Goal: Transaction & Acquisition: Purchase product/service

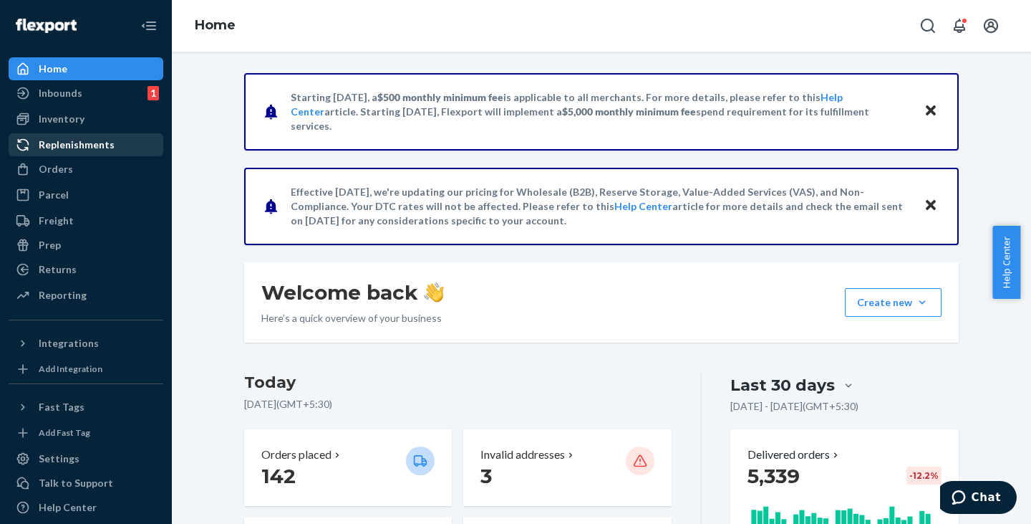
drag, startPoint x: 73, startPoint y: 168, endPoint x: 81, endPoint y: 137, distance: 31.8
click at [73, 168] on div "Orders" at bounding box center [86, 169] width 152 height 20
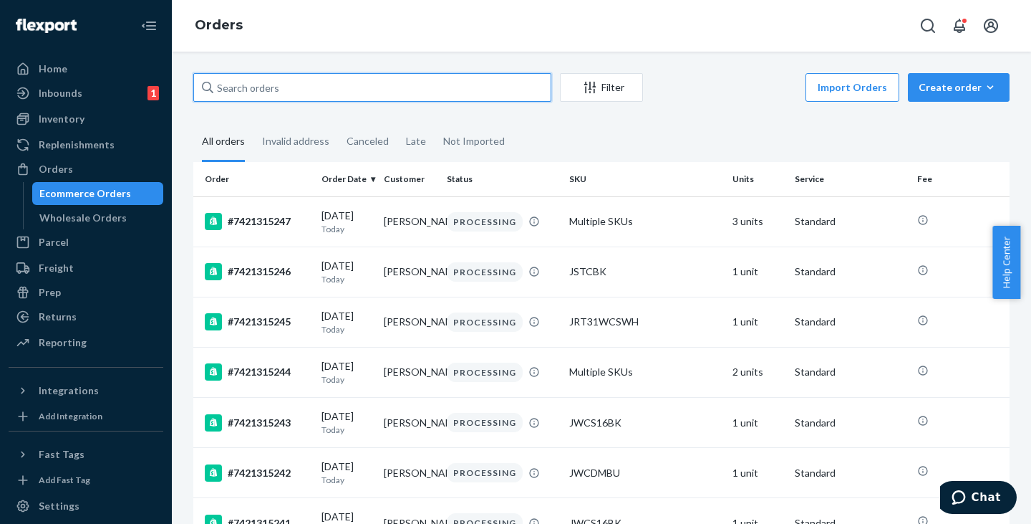
click at [242, 87] on input "text" at bounding box center [372, 87] width 358 height 29
paste input "[PERSON_NAME]"
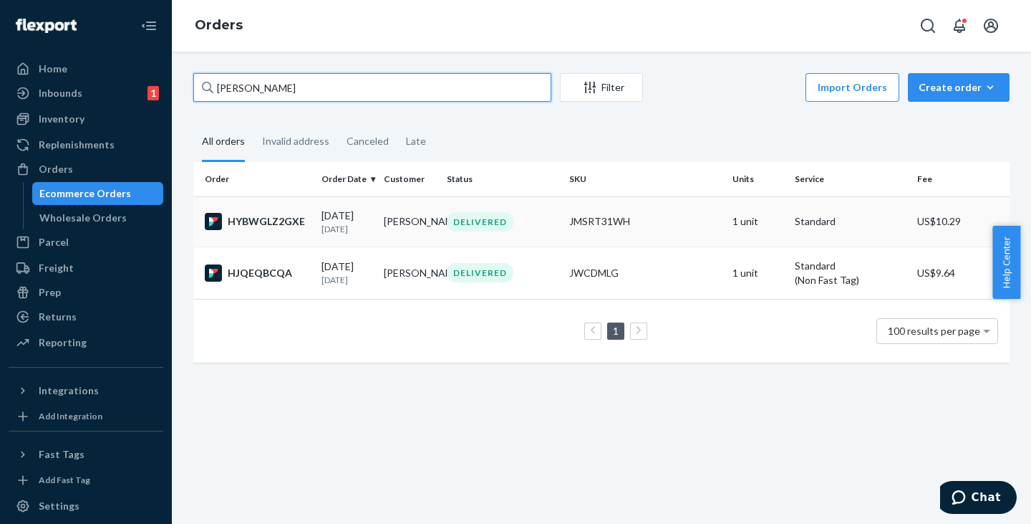
type input "[PERSON_NAME]"
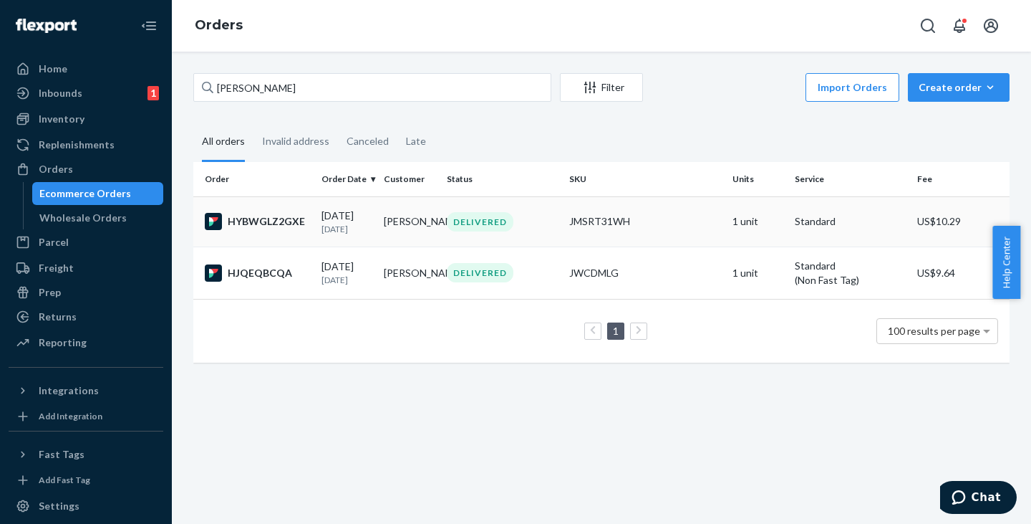
click at [403, 224] on td "[PERSON_NAME]" at bounding box center [409, 221] width 62 height 50
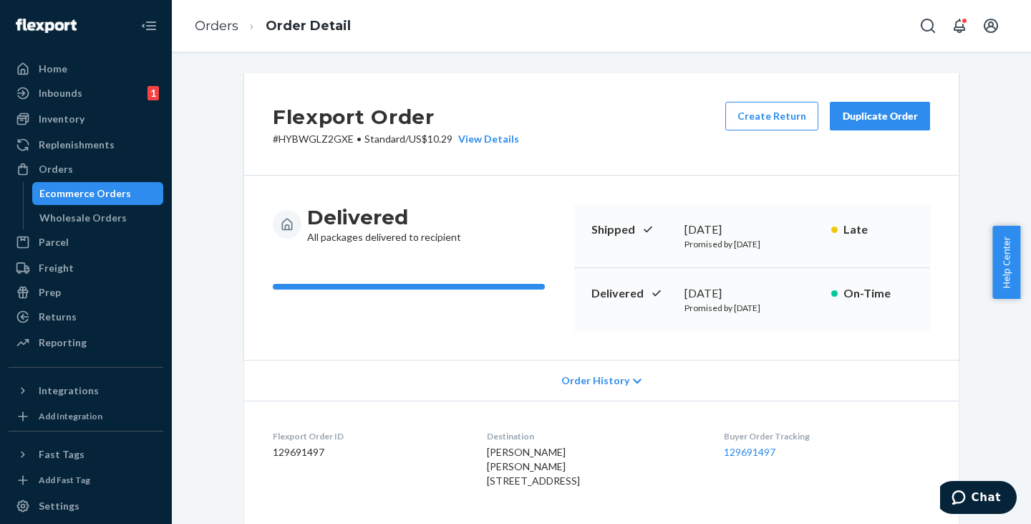
click at [874, 121] on div "Duplicate Order" at bounding box center [880, 116] width 76 height 14
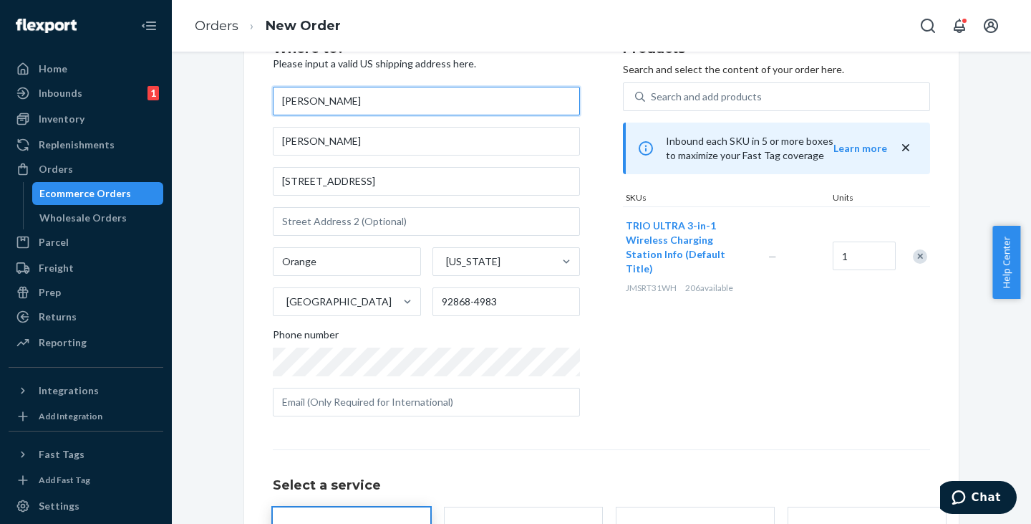
scroll to position [72, 0]
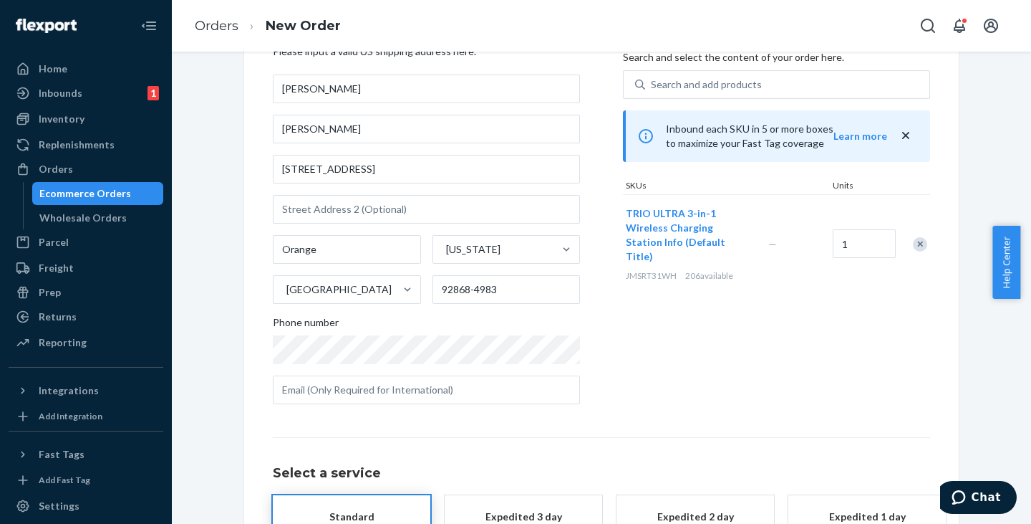
click at [916, 237] on div "Remove Item" at bounding box center [920, 244] width 14 height 14
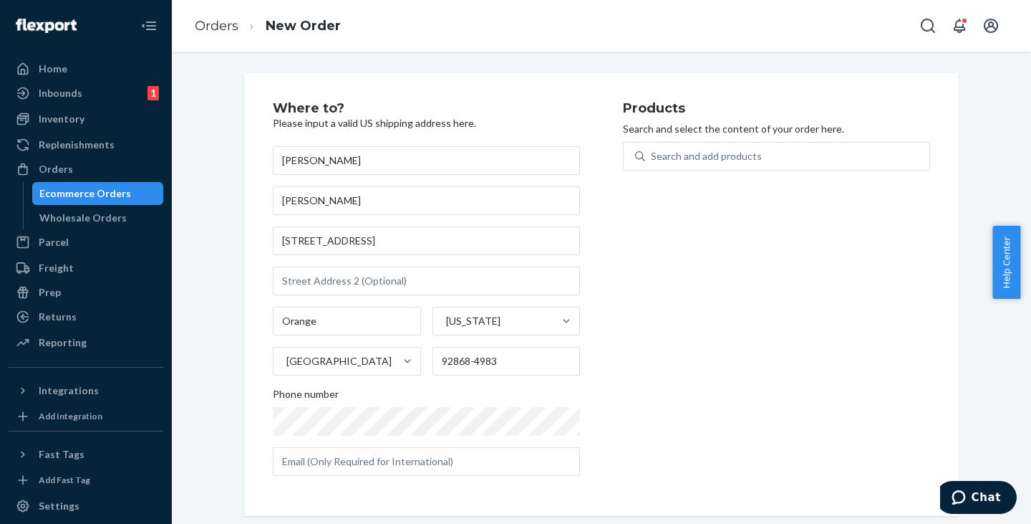
scroll to position [0, 0]
click at [743, 167] on div "Search and add products" at bounding box center [787, 156] width 284 height 26
click at [652, 163] on input "Search and add products" at bounding box center [651, 156] width 1 height 14
paste input "JWCG130BL"
type input "JWCG130BL"
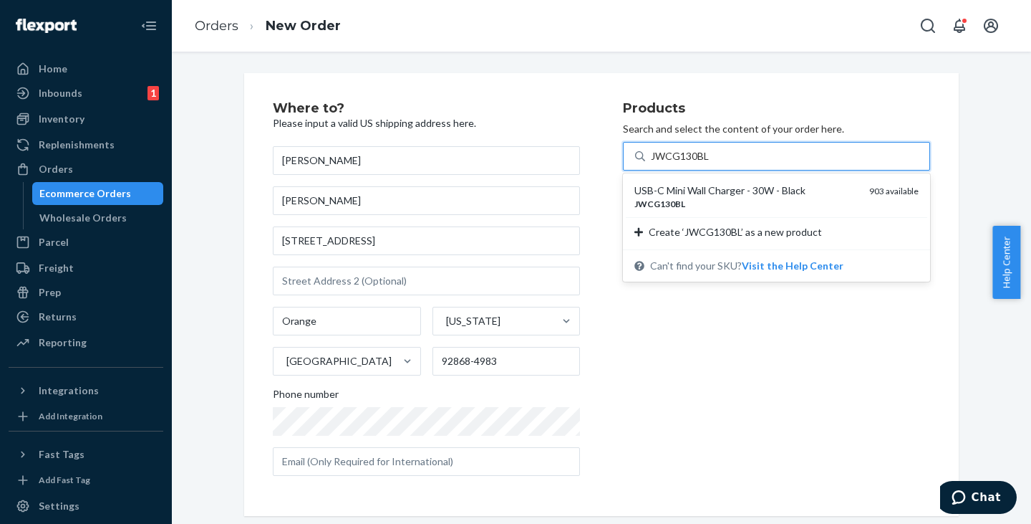
click at [680, 192] on div "USB-C Mini Wall Charger - 30W - Black" at bounding box center [746, 190] width 223 height 14
click at [680, 163] on input "JWCG130BL" at bounding box center [680, 156] width 59 height 14
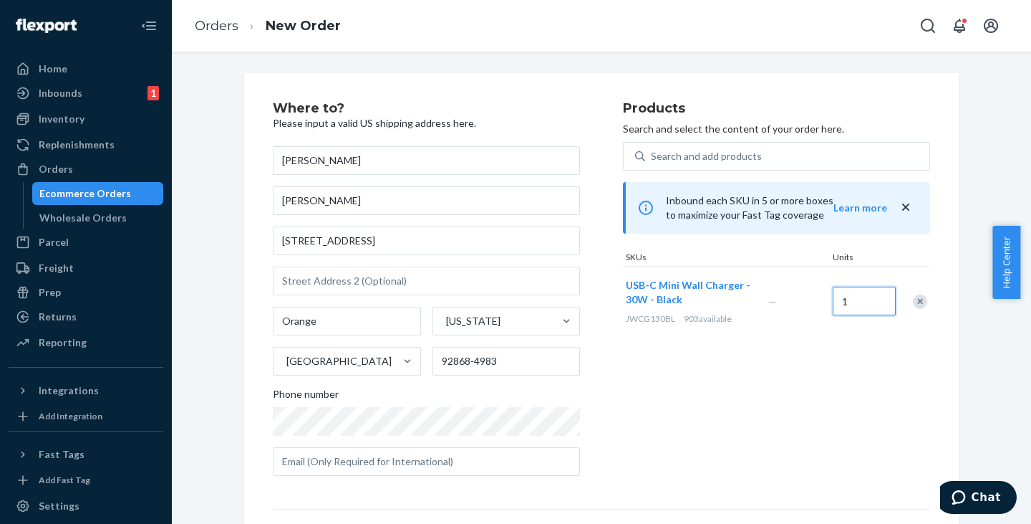
click at [855, 294] on input "1" at bounding box center [864, 300] width 63 height 29
type input "2"
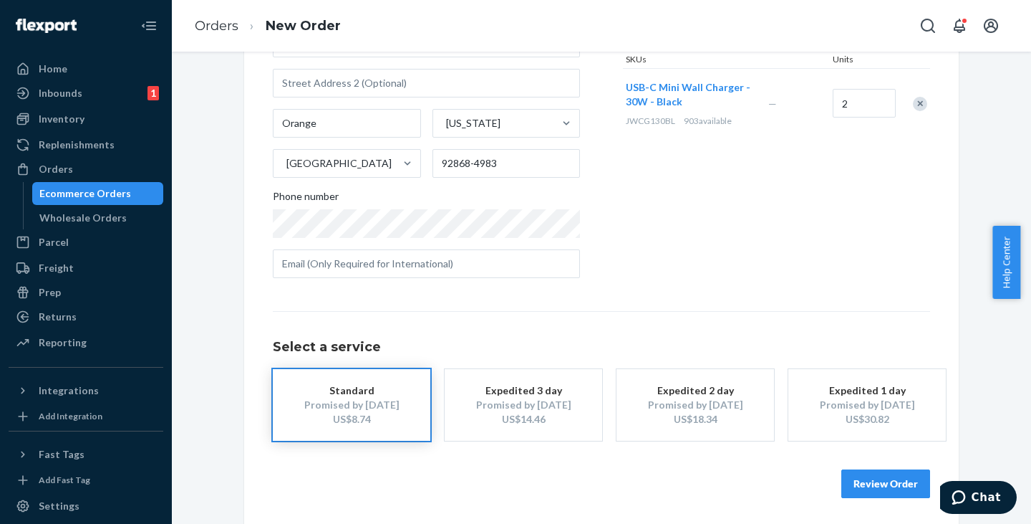
scroll to position [200, 0]
click at [871, 477] on button "Review Order" at bounding box center [885, 481] width 89 height 29
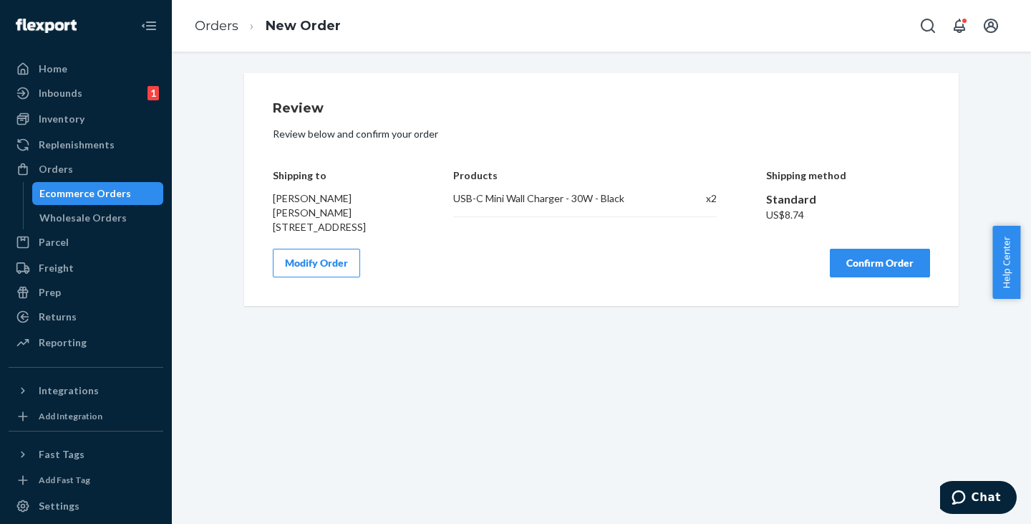
scroll to position [0, 0]
click at [869, 277] on button "Confirm Order" at bounding box center [880, 263] width 100 height 29
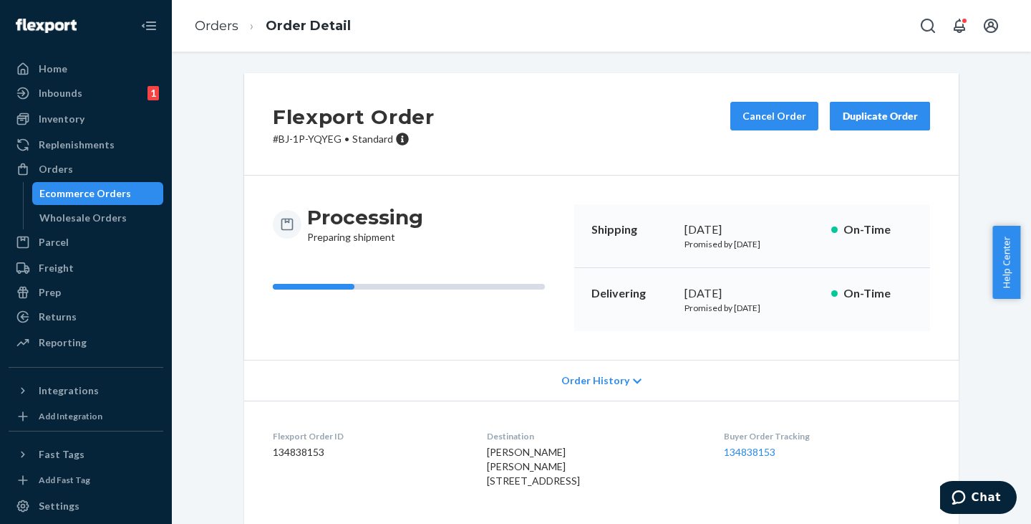
click at [85, 186] on div "Ecommerce Orders" at bounding box center [85, 193] width 92 height 14
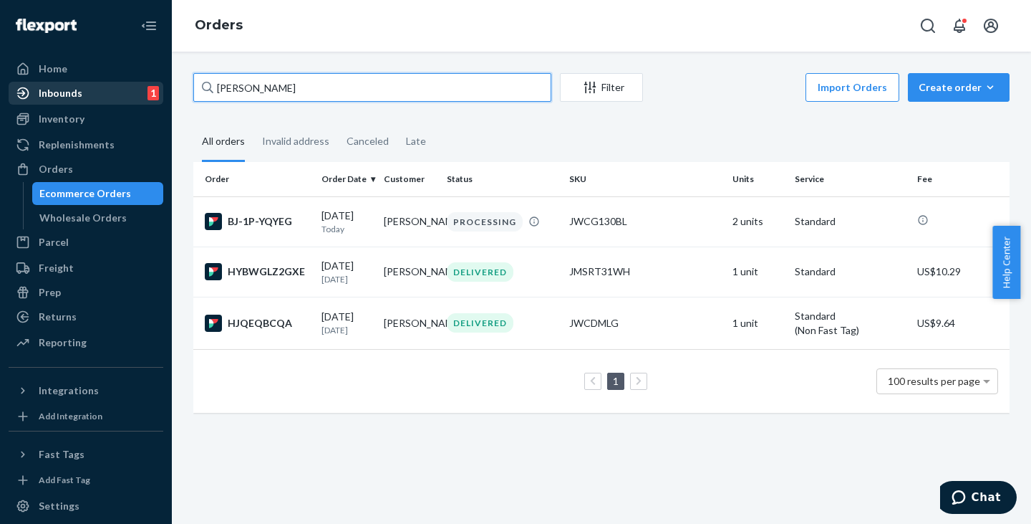
drag, startPoint x: 385, startPoint y: 85, endPoint x: 27, endPoint y: 85, distance: 357.4
click at [27, 85] on div "Home Inbounds 1 Shipping Plans Problems 1 Inventory Products Replenishments Ord…" at bounding box center [515, 262] width 1031 height 524
paste input "JWCG130BL"
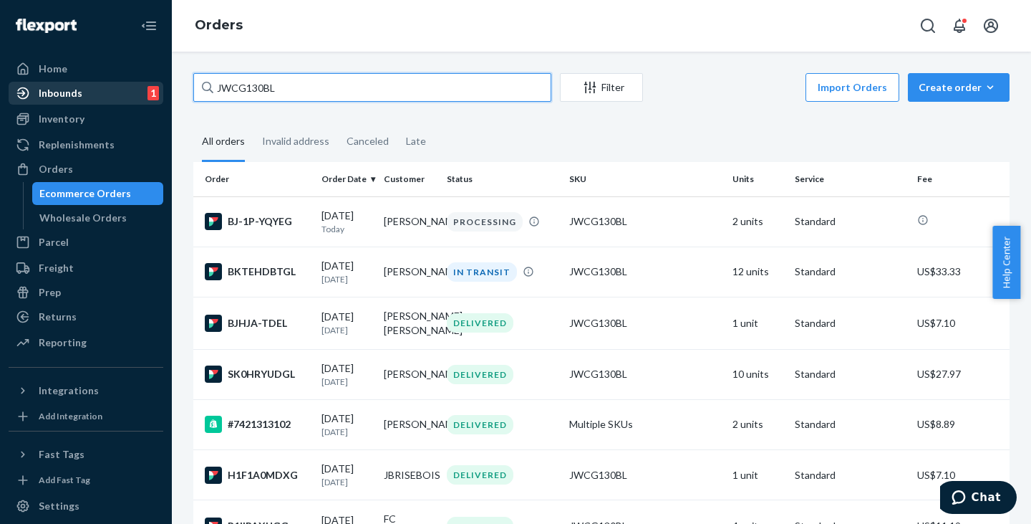
drag, startPoint x: 289, startPoint y: 84, endPoint x: 125, endPoint y: 82, distance: 164.7
click at [125, 82] on div "Home Inbounds 1 Shipping Plans Problems 1 Inventory Products Replenishments Ord…" at bounding box center [515, 262] width 1031 height 524
paste input "GENERAL STORES - TRINITY MOT"
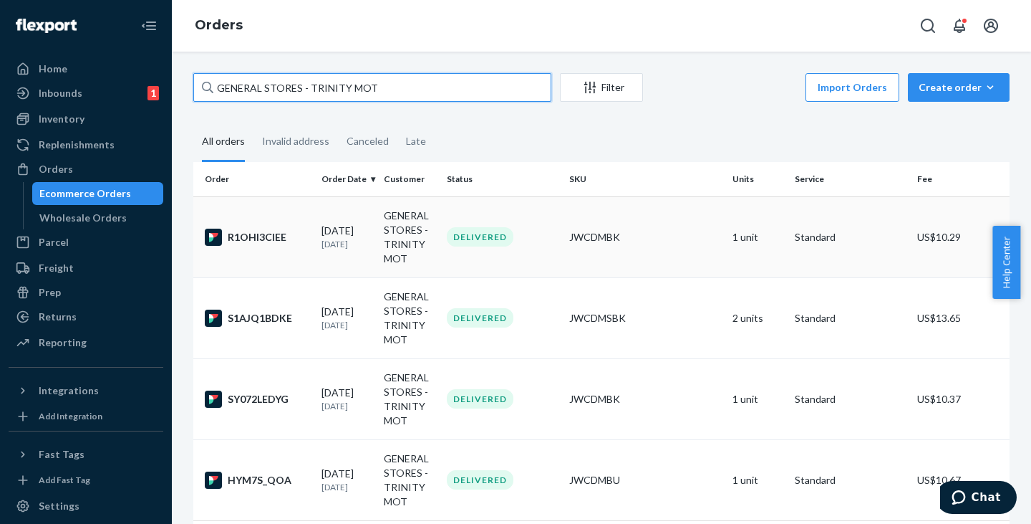
type input "GENERAL STORES - TRINITY MOT"
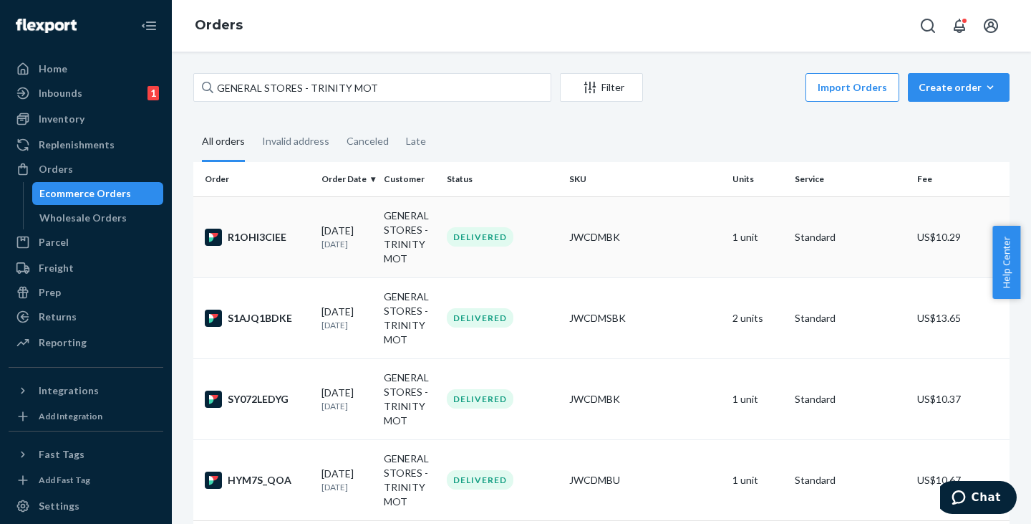
click at [400, 243] on td "GENERAL STORES - TRINITY MOT" at bounding box center [409, 236] width 62 height 81
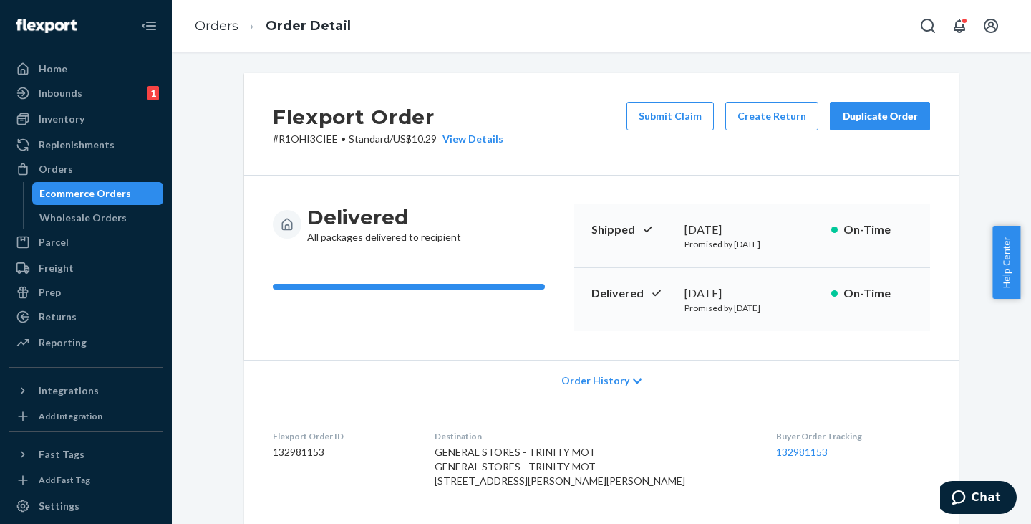
click at [857, 115] on div "Duplicate Order" at bounding box center [880, 116] width 76 height 14
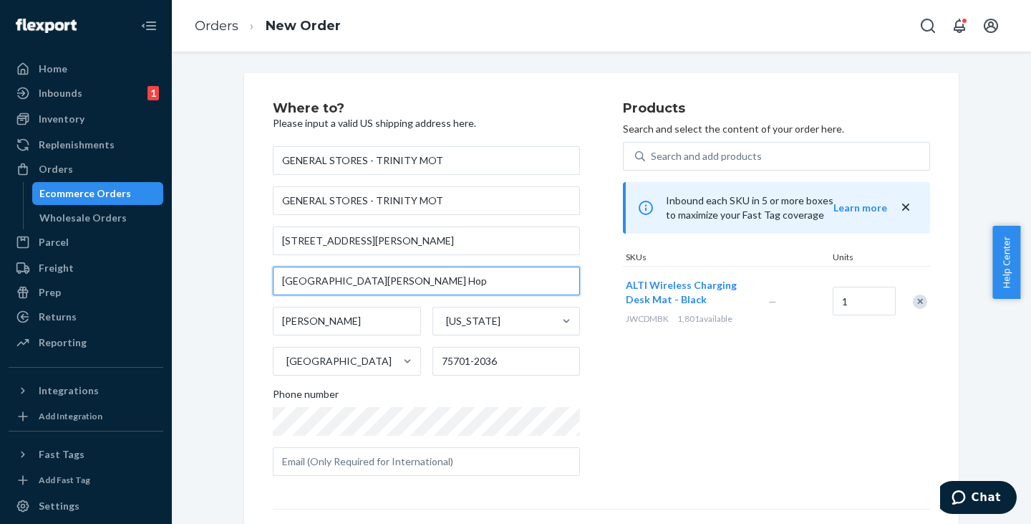
drag, startPoint x: 478, startPoint y: 276, endPoint x: 256, endPoint y: 278, distance: 222.7
click at [256, 278] on div "Where to? Please input a valid US shipping address here. GENERAL STORES - TRINI…" at bounding box center [601, 398] width 715 height 651
paste input "[MEDICAL_DATA] - [PERSON_NAME] TRINITY MOTH"
type input "[MEDICAL_DATA] - [PERSON_NAME] TRINITY MOTH"
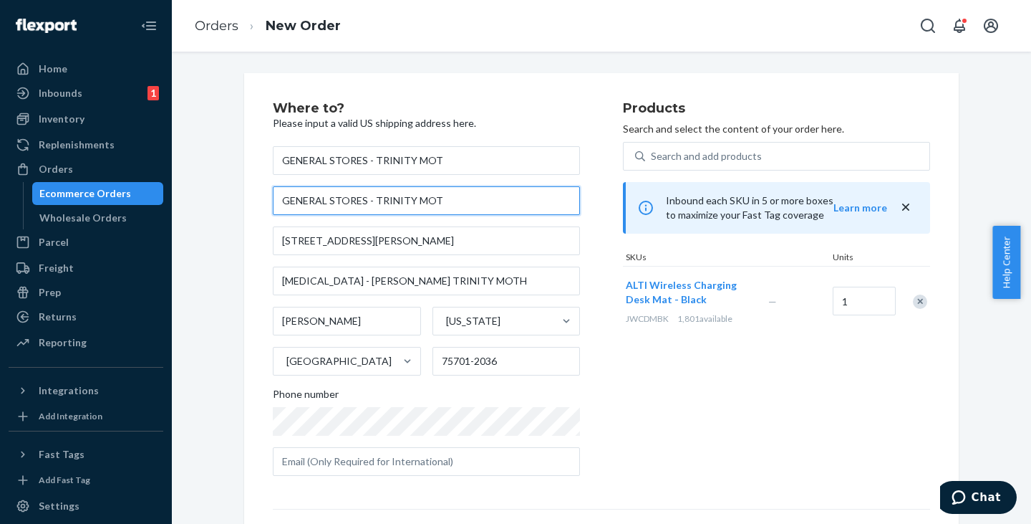
drag, startPoint x: 414, startPoint y: 197, endPoint x: 256, endPoint y: 188, distance: 157.8
click at [256, 188] on div "Where to? Please input a valid US shipping address here. GENERAL STORES - TRINI…" at bounding box center [601, 398] width 715 height 651
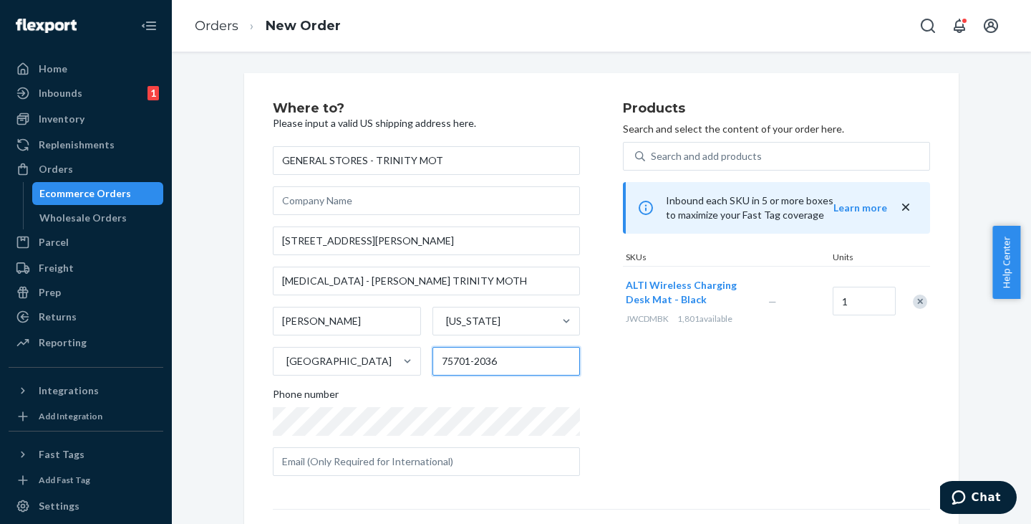
drag, startPoint x: 503, startPoint y: 356, endPoint x: 422, endPoint y: 354, distance: 81.7
click at [422, 354] on div "Tyler [US_STATE] [GEOGRAPHIC_DATA] 75701-2036" at bounding box center [426, 341] width 307 height 69
paste input "2093"
type input "75701"
click at [635, 407] on div "Products Search and select the content of your order here. Search and add produ…" at bounding box center [776, 294] width 307 height 385
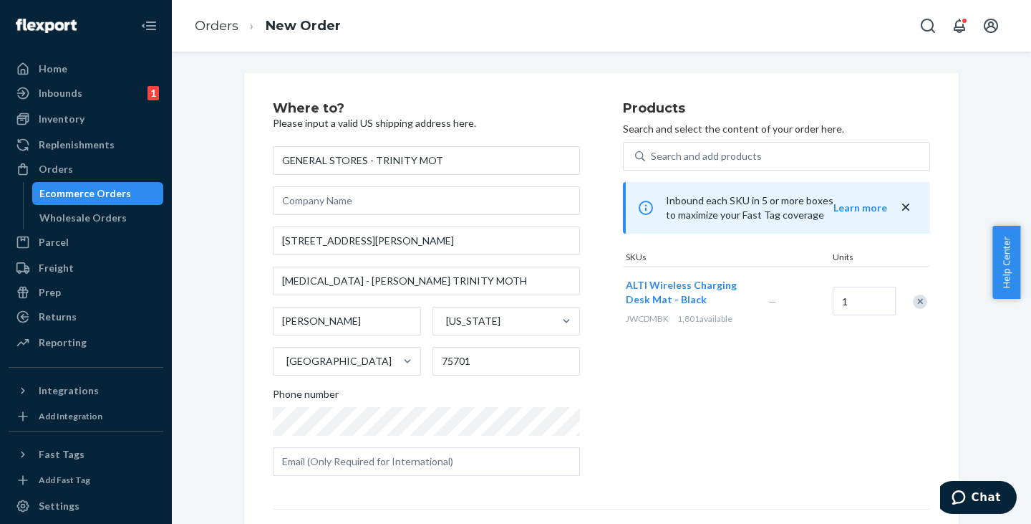
click at [915, 301] on div "Remove Item" at bounding box center [920, 301] width 14 height 14
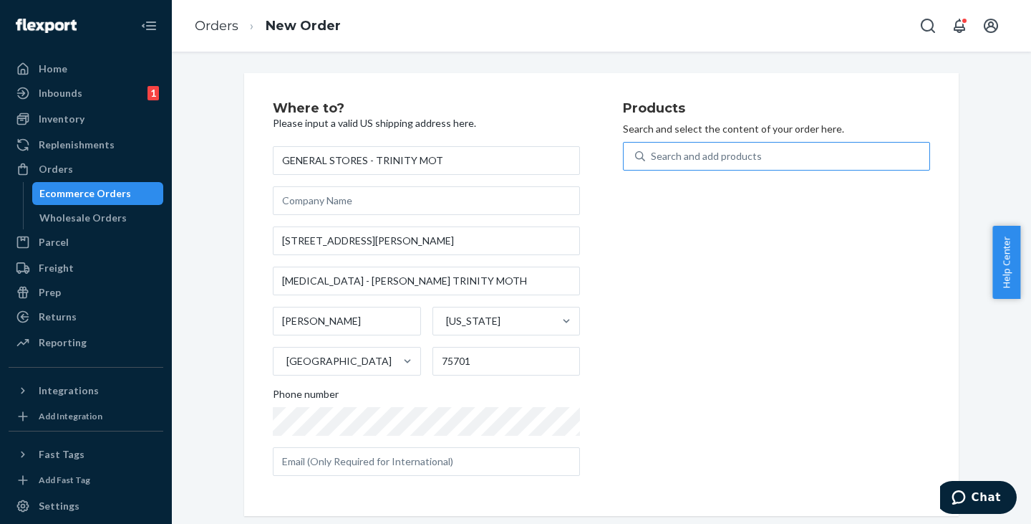
click at [743, 162] on div "Search and add products" at bounding box center [706, 156] width 111 height 14
click at [652, 162] on input "Search and add products" at bounding box center [651, 156] width 1 height 14
paste input "JWCDMSBK"
type input "JWCDMSBK"
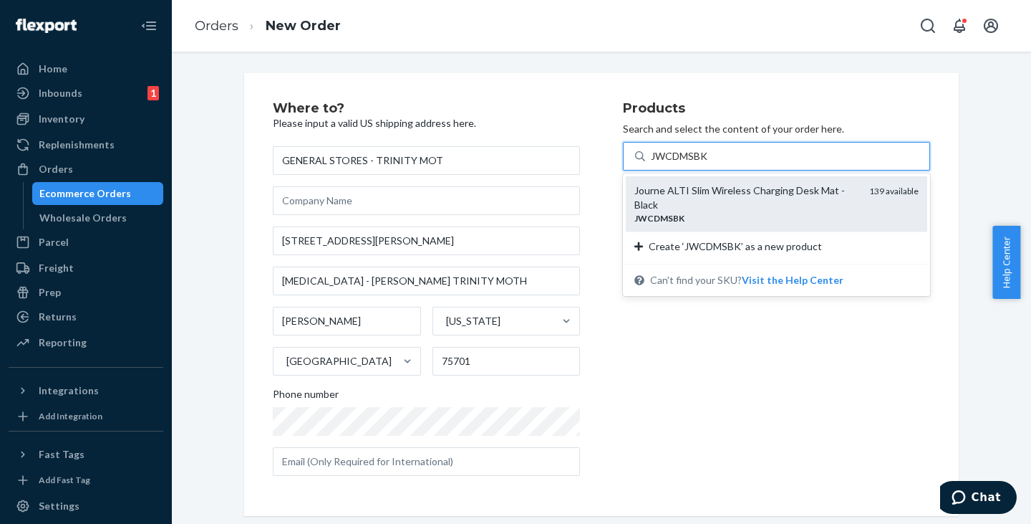
click at [688, 193] on div "Journe ALTI Slim Wireless Charging Desk Mat - Black" at bounding box center [746, 197] width 223 height 29
click at [688, 163] on input "JWCDMSBK" at bounding box center [680, 156] width 59 height 14
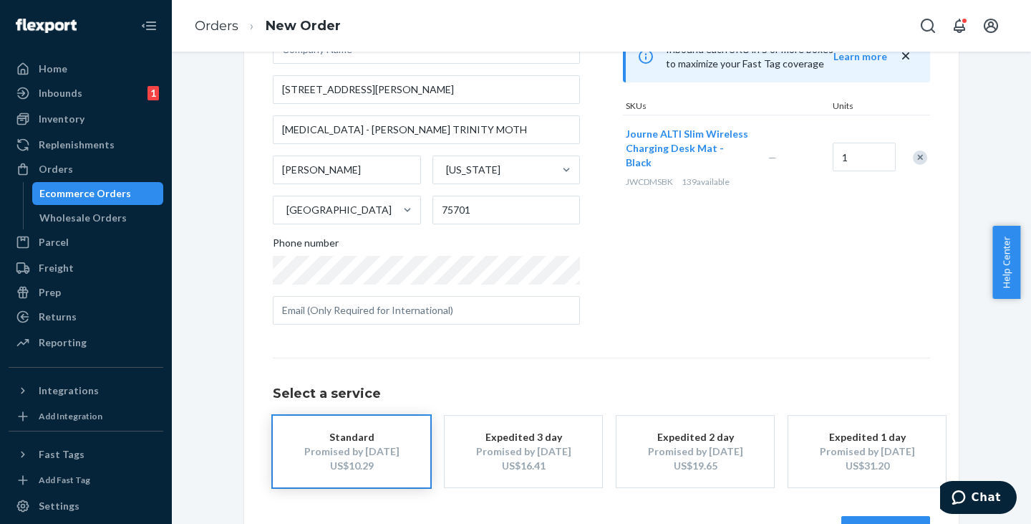
scroll to position [200, 0]
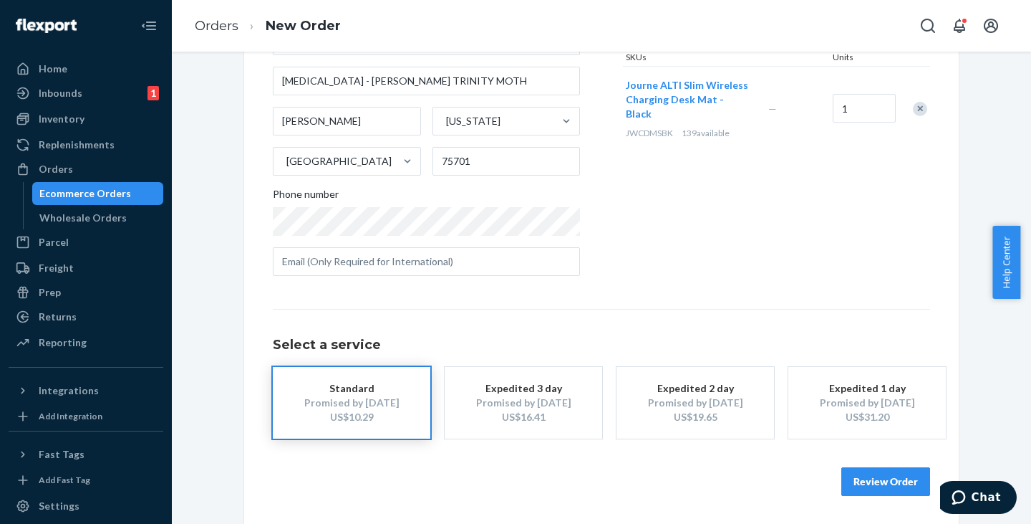
click at [874, 488] on button "Review Order" at bounding box center [885, 481] width 89 height 29
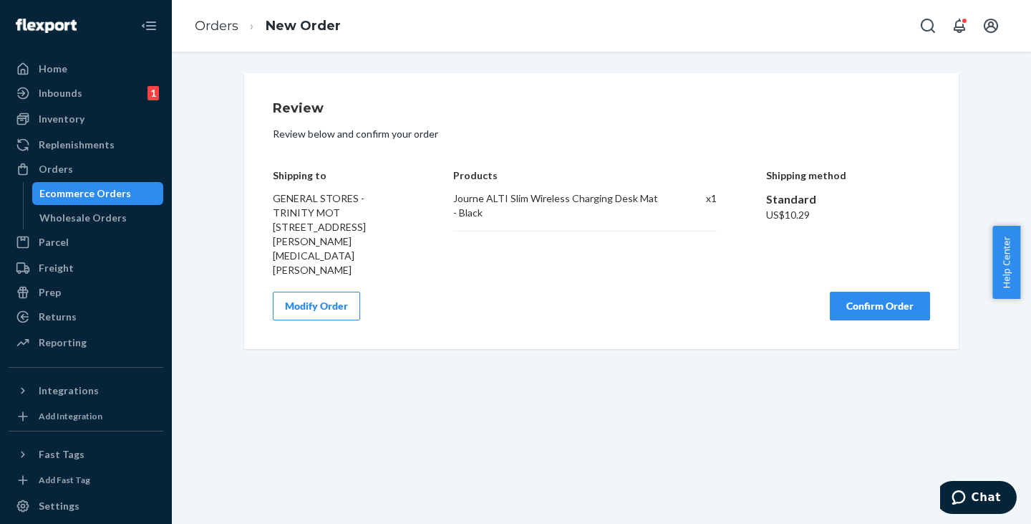
click at [881, 306] on button "Confirm Order" at bounding box center [880, 305] width 100 height 29
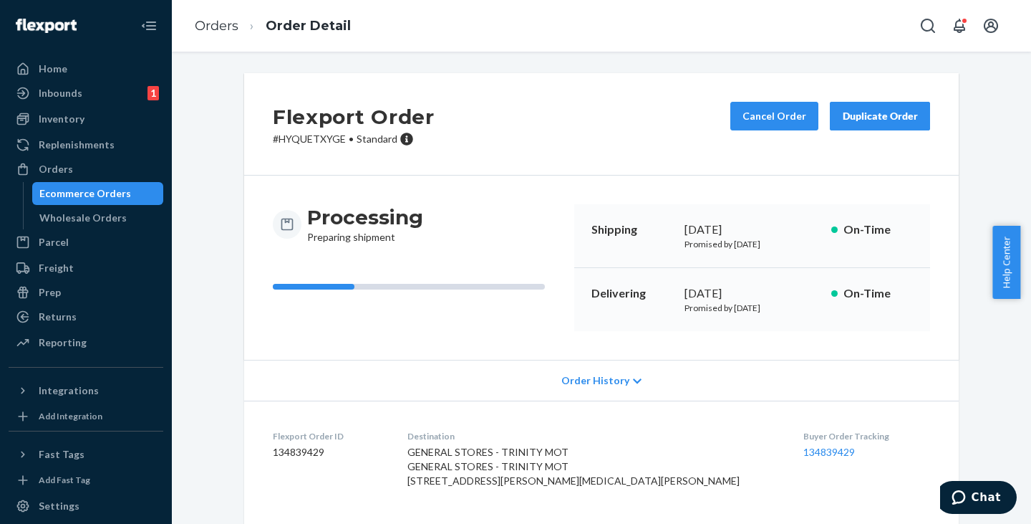
click at [75, 189] on div "Ecommerce Orders" at bounding box center [85, 193] width 92 height 14
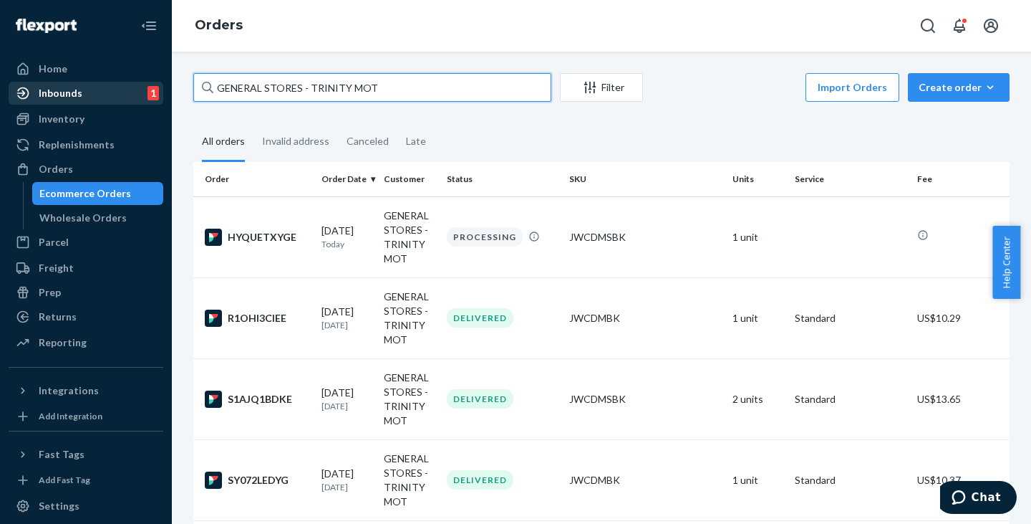
drag, startPoint x: 386, startPoint y: 85, endPoint x: 145, endPoint y: 86, distance: 240.6
click at [145, 86] on div "Home Inbounds 1 Shipping Plans Problems 1 Inventory Products Replenishments Ord…" at bounding box center [515, 262] width 1031 height 524
paste input "[PERSON_NAME]"
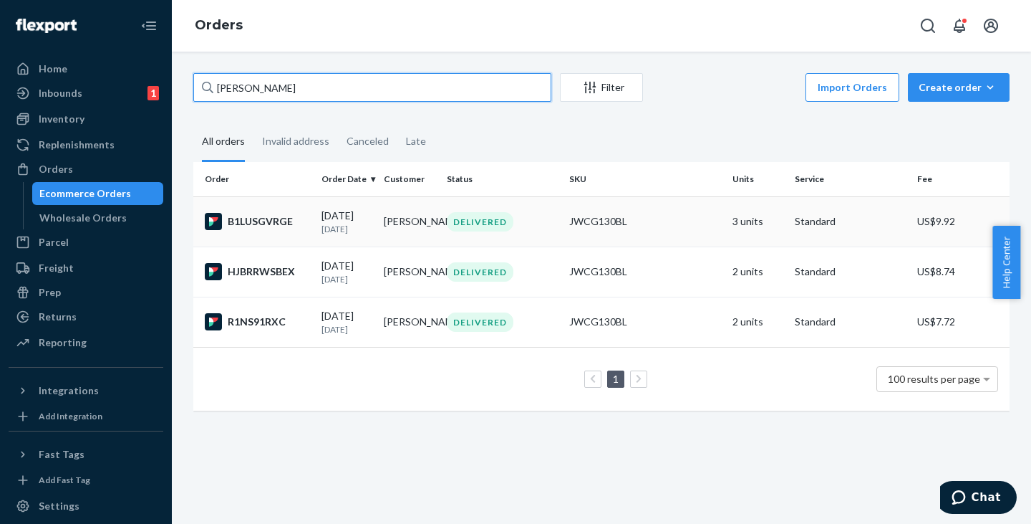
type input "[PERSON_NAME]"
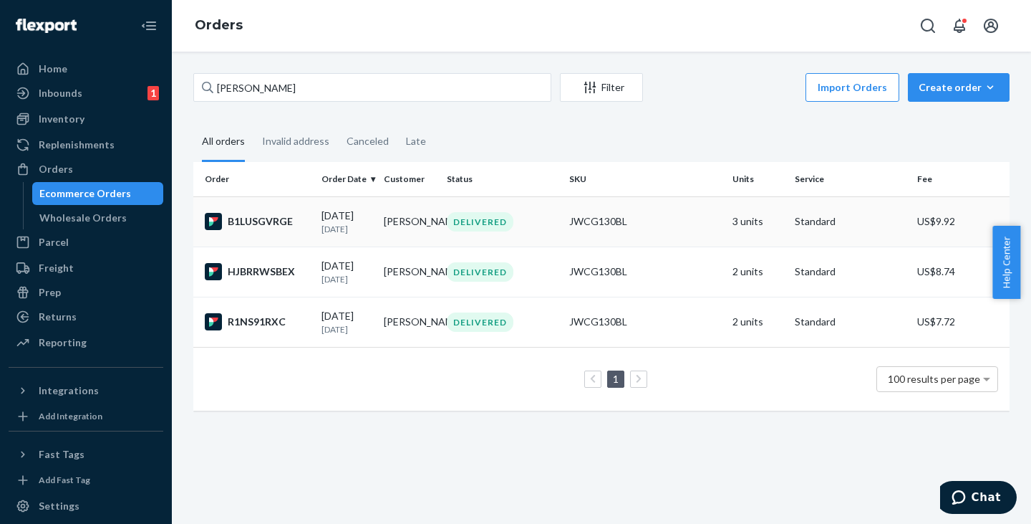
click at [402, 221] on td "[PERSON_NAME]" at bounding box center [409, 221] width 62 height 50
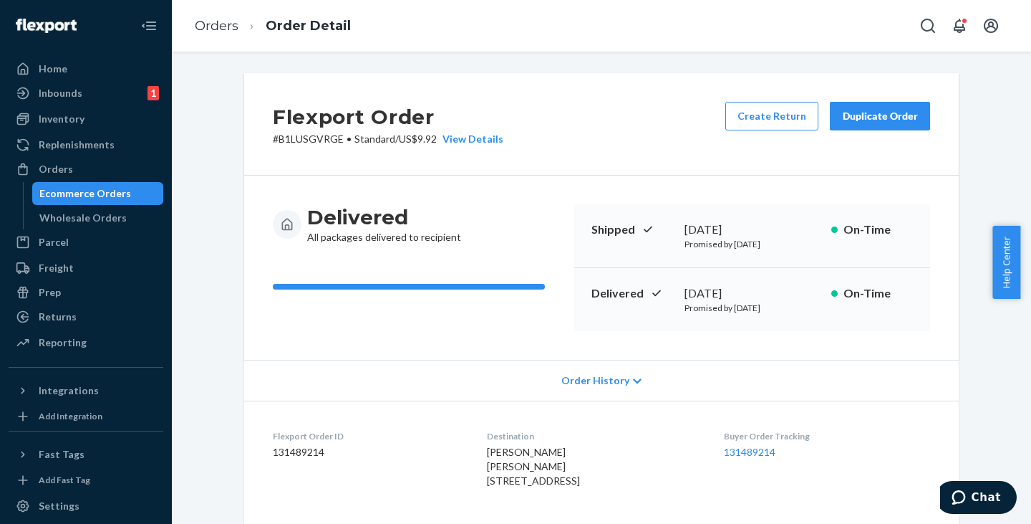
click at [879, 110] on div "Duplicate Order" at bounding box center [880, 116] width 76 height 14
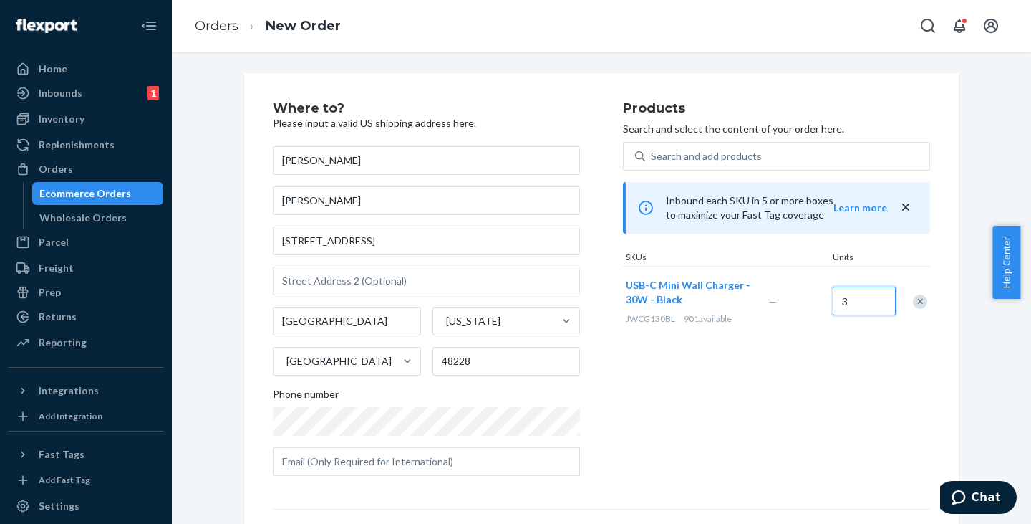
click at [852, 298] on input "3" at bounding box center [864, 300] width 63 height 29
type input "4"
click at [677, 412] on div "Products Search and select the content of your order here. Search and add produ…" at bounding box center [776, 294] width 307 height 385
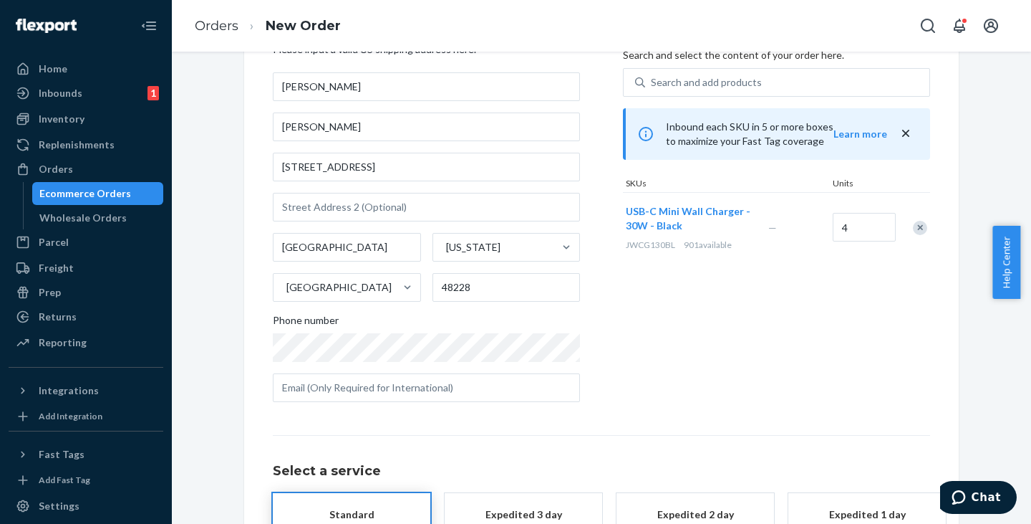
scroll to position [200, 0]
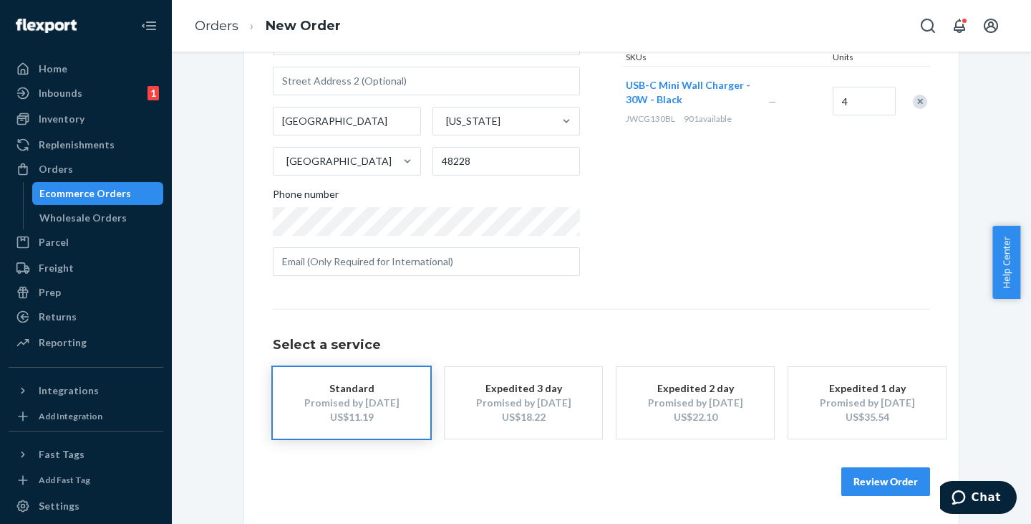
click at [873, 477] on button "Review Order" at bounding box center [885, 481] width 89 height 29
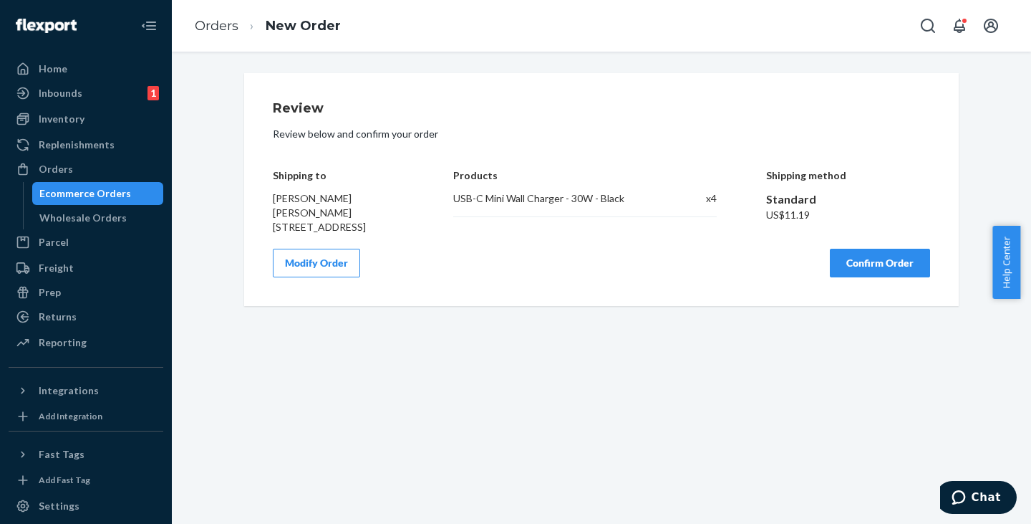
click at [882, 277] on button "Confirm Order" at bounding box center [880, 263] width 100 height 29
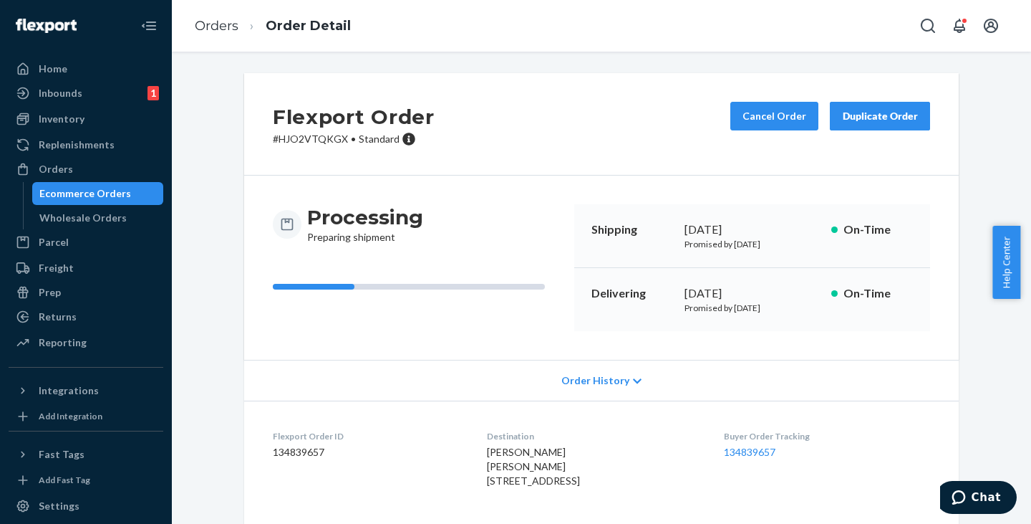
click at [97, 190] on div "Ecommerce Orders" at bounding box center [85, 193] width 92 height 14
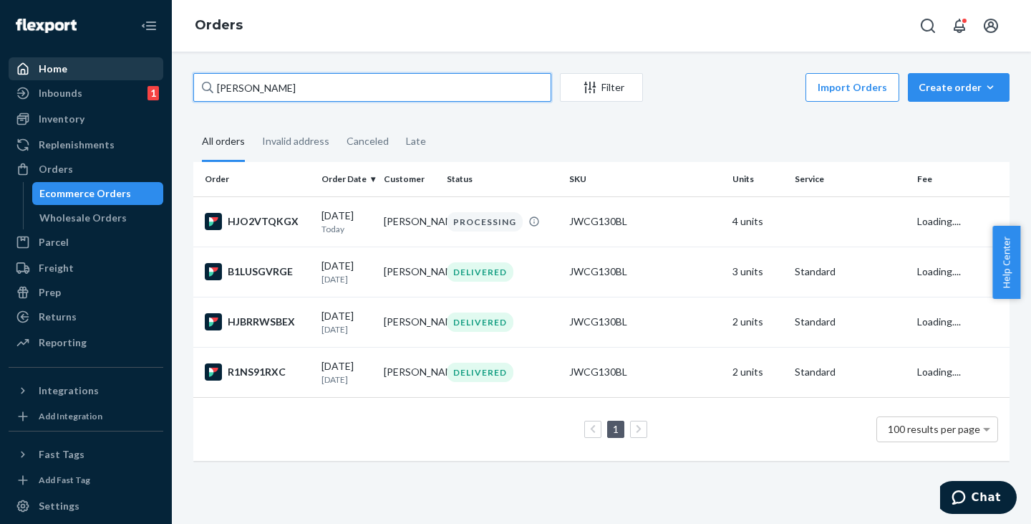
drag, startPoint x: 326, startPoint y: 95, endPoint x: 146, endPoint y: 76, distance: 180.7
click at [146, 76] on div "Home Inbounds 1 Shipping Plans Problems 1 Inventory Products Replenishments Ord…" at bounding box center [515, 262] width 1031 height 524
paste input "[PERSON_NAME]"
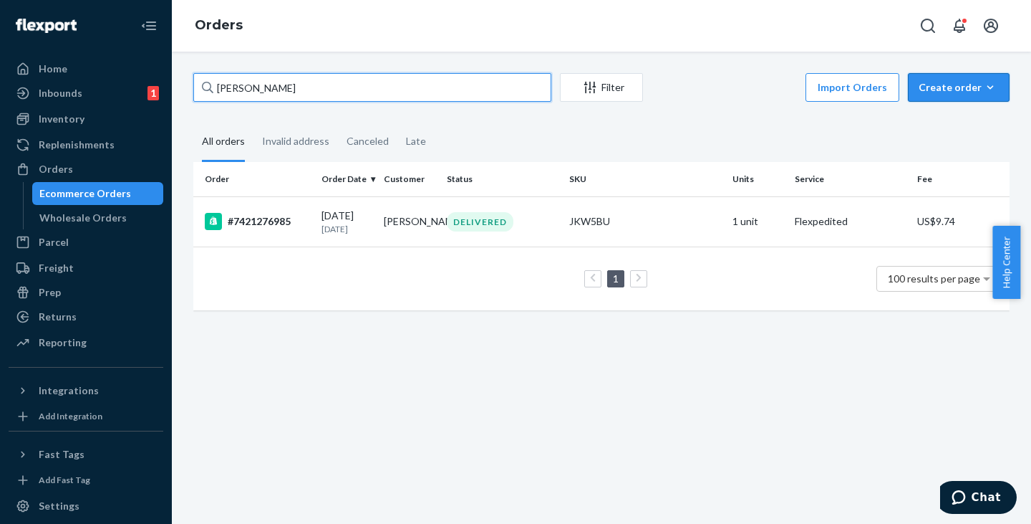
type input "[PERSON_NAME]"
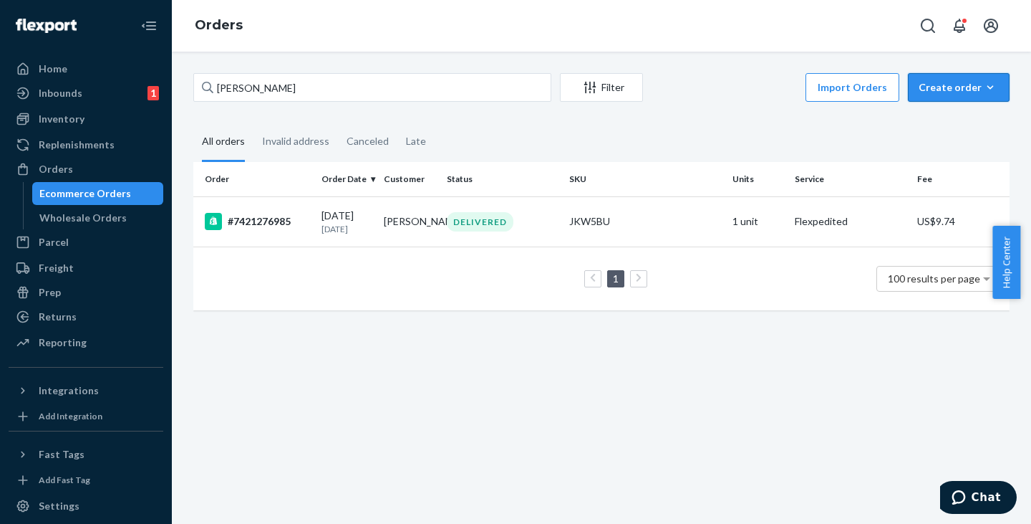
click at [949, 91] on div "Create order" at bounding box center [959, 87] width 80 height 14
click at [944, 120] on span "Ecommerce order" at bounding box center [967, 122] width 89 height 10
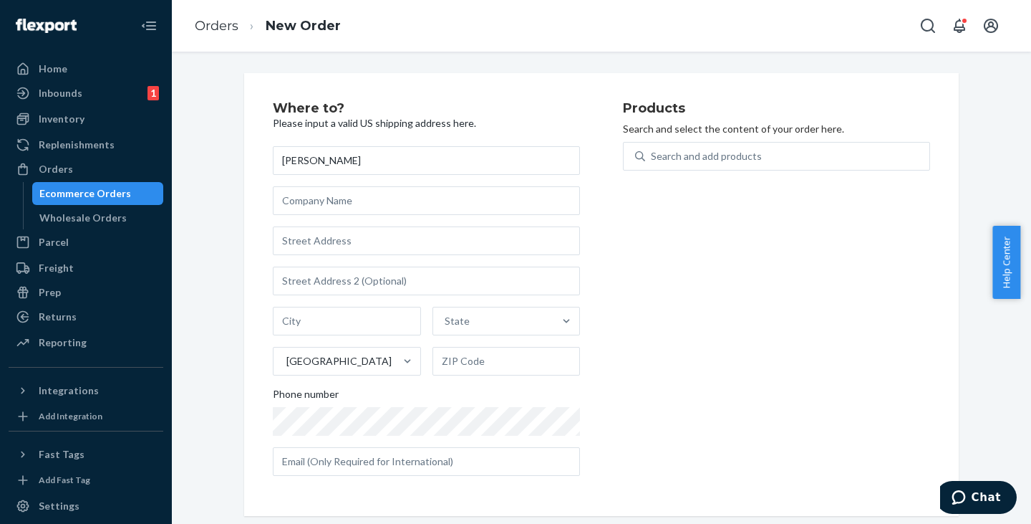
type input "[PERSON_NAME]"
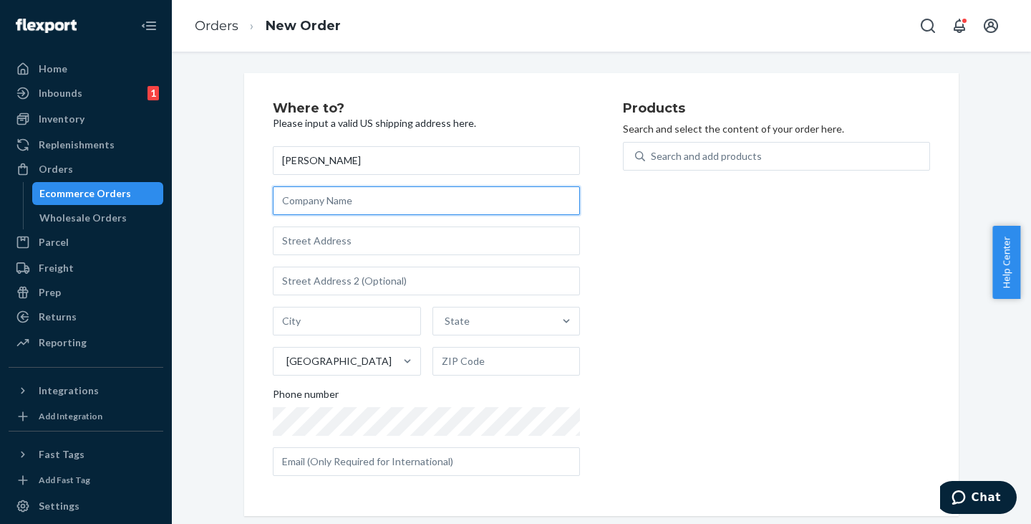
click at [296, 198] on input "text" at bounding box center [426, 200] width 307 height 29
paste input "A-259 RADIO"
type input "A-259 RADIO"
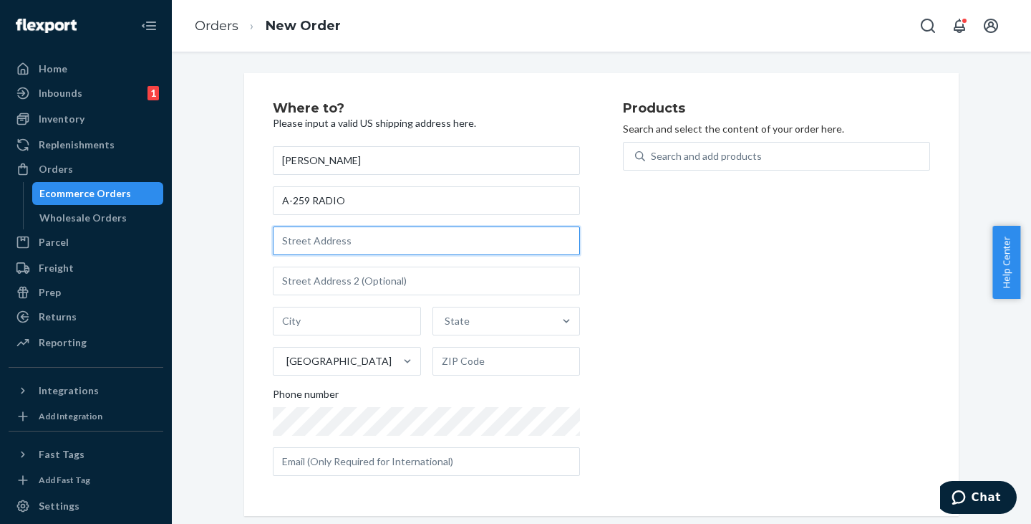
click at [336, 243] on input "text" at bounding box center [426, 240] width 307 height 29
paste input "[STREET_ADDRESS][US_STATE]"
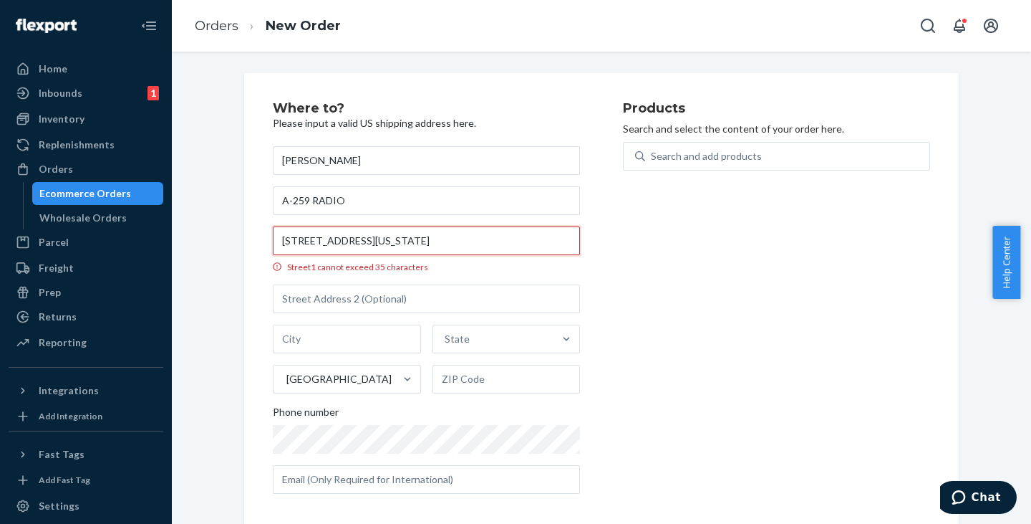
drag, startPoint x: 347, startPoint y: 241, endPoint x: 486, endPoint y: 240, distance: 138.9
click at [486, 240] on input "[STREET_ADDRESS][US_STATE]" at bounding box center [426, 240] width 307 height 29
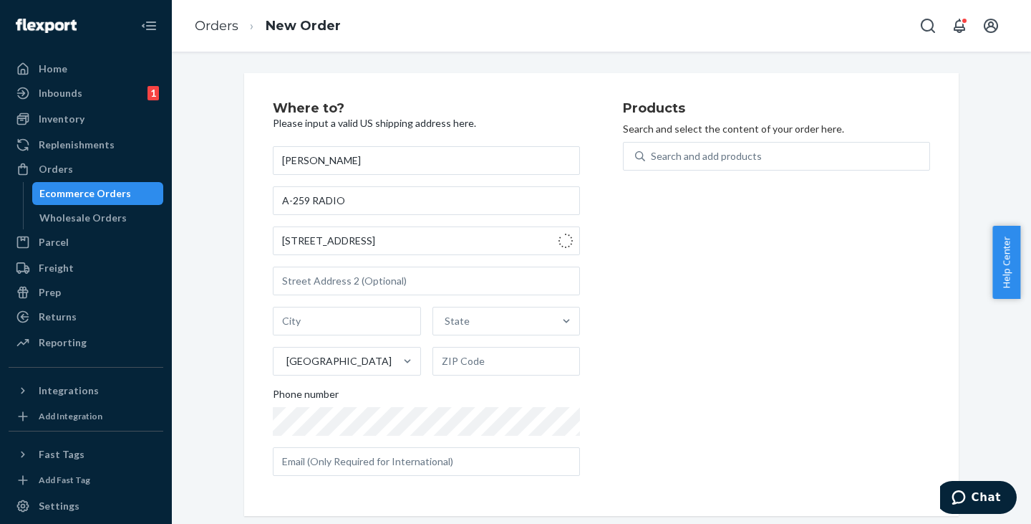
type input "[STREET_ADDRESS]"
type input "[GEOGRAPHIC_DATA] - [US_STATE]"
type input "10065"
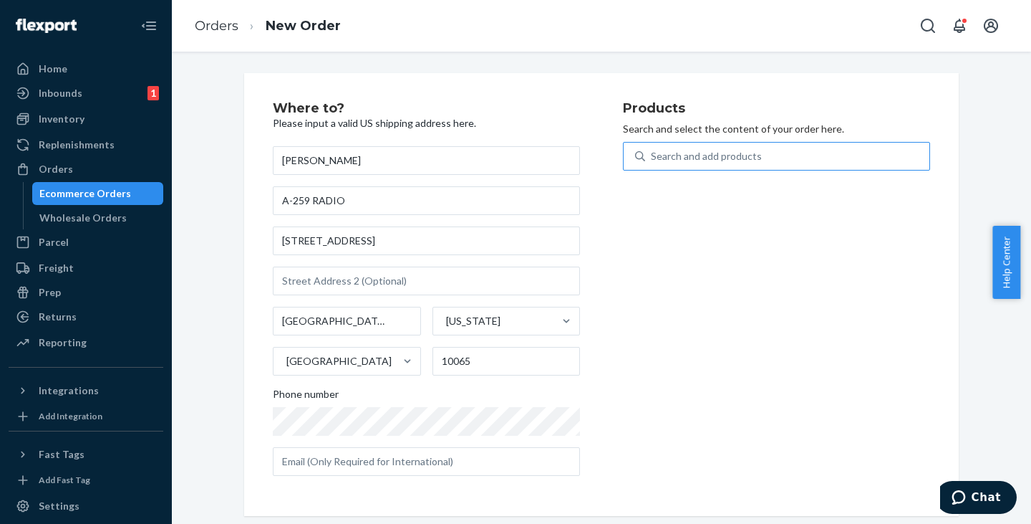
click at [659, 159] on div "Search and add products" at bounding box center [706, 156] width 111 height 14
click at [652, 159] on input "Search and add products" at bounding box center [651, 156] width 1 height 14
paste input "JMSDMMN"
type input "JMSDMMN"
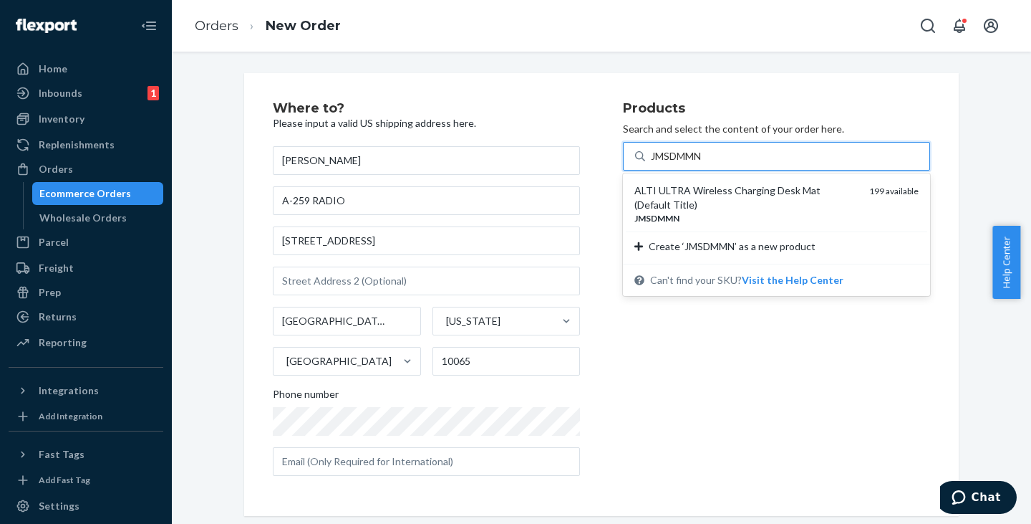
click at [685, 188] on div "ALTI ULTRA Wireless Charging Desk Mat (Default Title)" at bounding box center [746, 197] width 223 height 29
click at [685, 163] on input "JMSDMMN" at bounding box center [678, 156] width 54 height 14
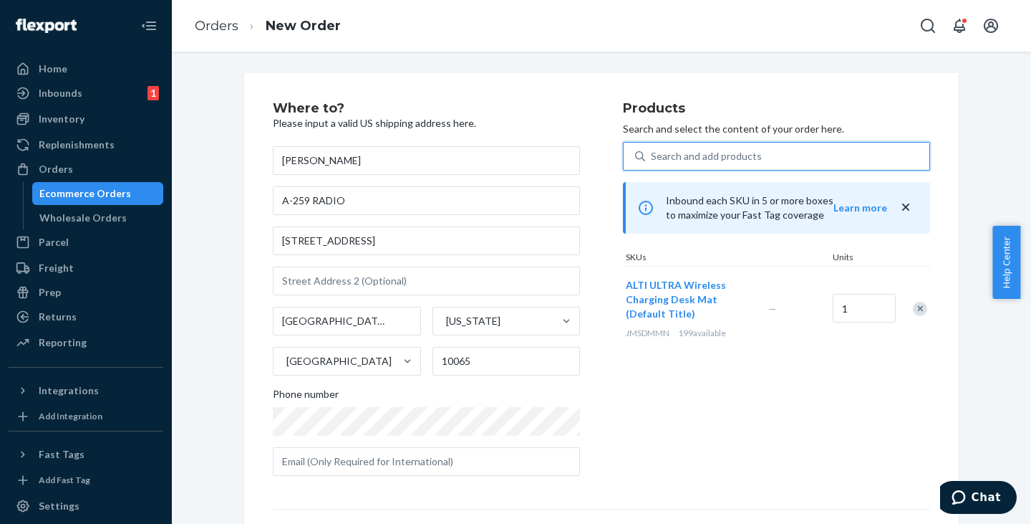
scroll to position [200, 0]
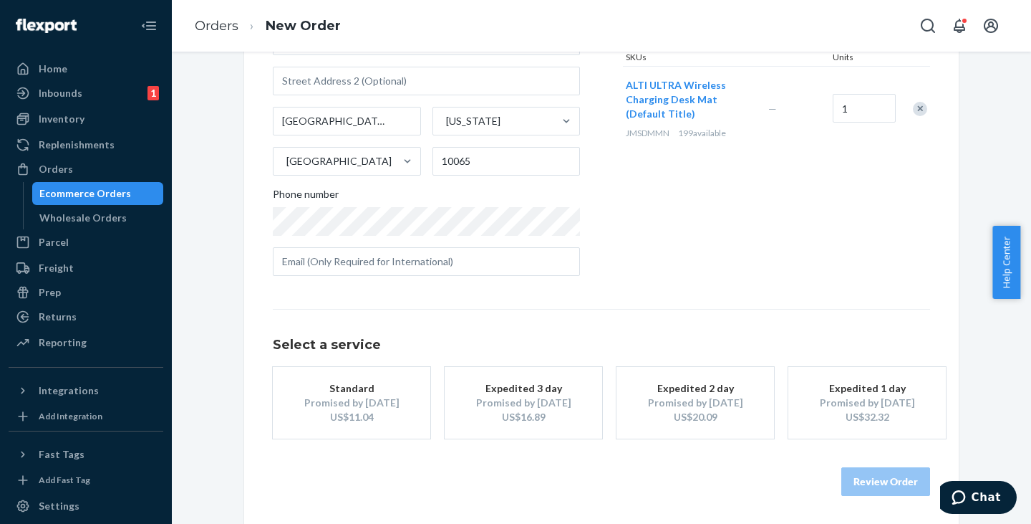
click at [349, 393] on div "Standard" at bounding box center [351, 388] width 115 height 14
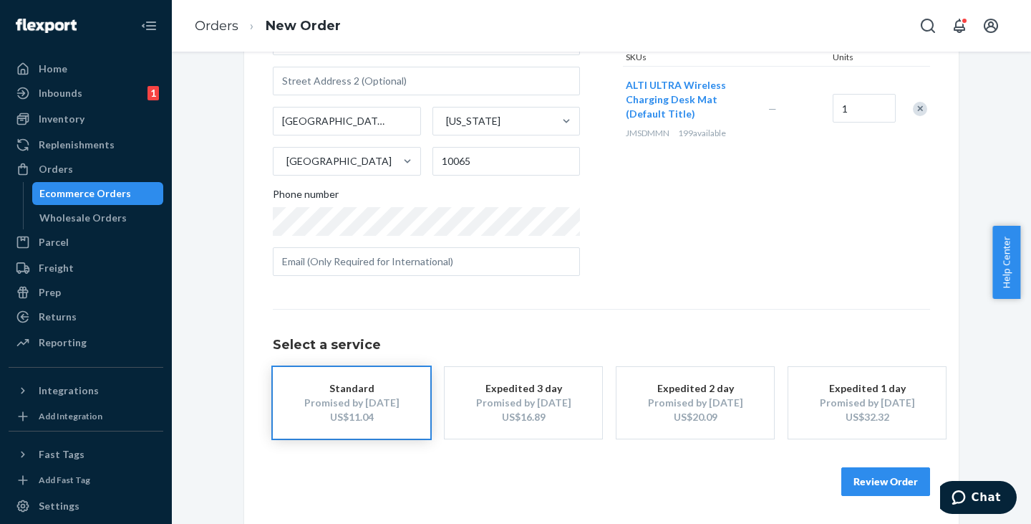
click at [879, 481] on button "Review Order" at bounding box center [885, 481] width 89 height 29
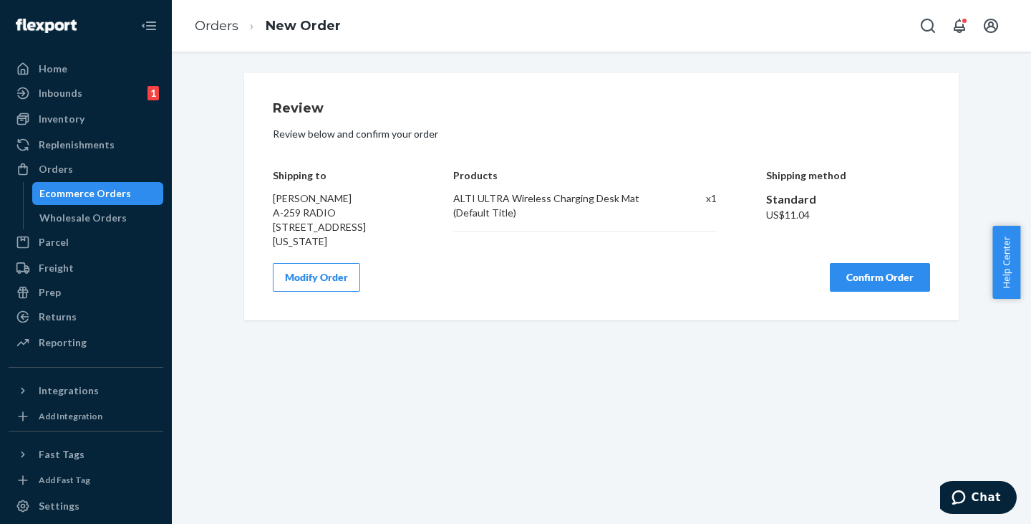
scroll to position [0, 0]
click at [884, 291] on button "Confirm Order" at bounding box center [880, 277] width 100 height 29
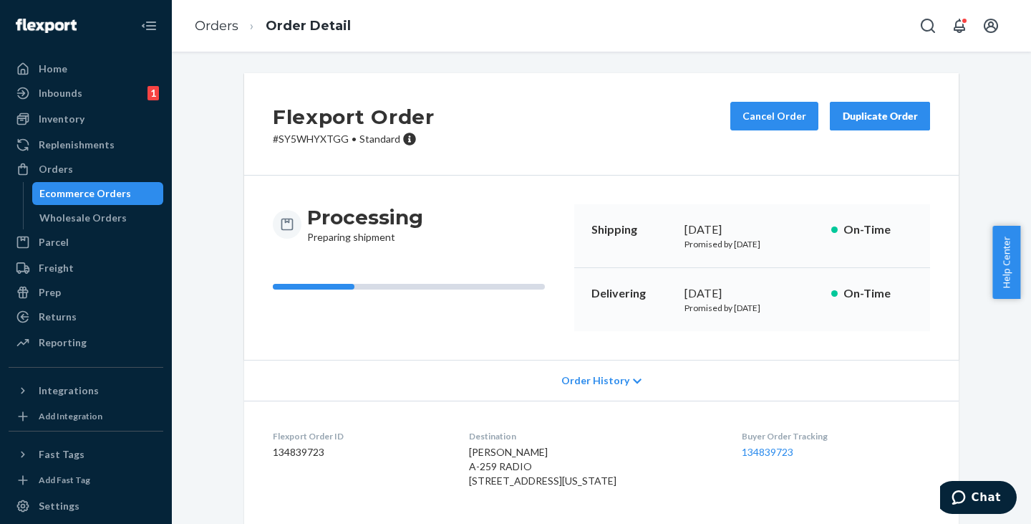
click at [89, 196] on div "Ecommerce Orders" at bounding box center [85, 193] width 92 height 14
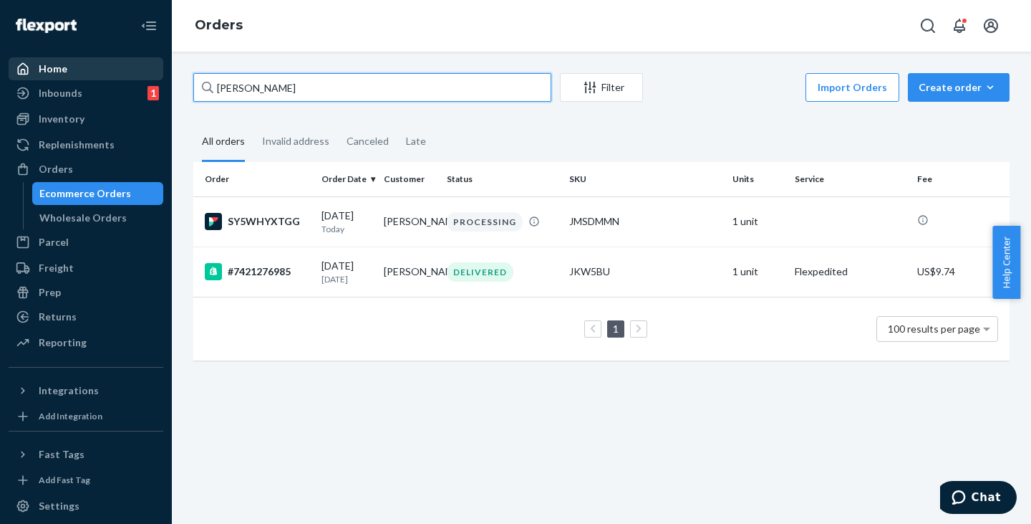
drag, startPoint x: 328, startPoint y: 93, endPoint x: 152, endPoint y: 64, distance: 178.5
click at [152, 64] on div "Home Inbounds 1 Shipping Plans Problems 1 Inventory Products Replenishments Ord…" at bounding box center [515, 262] width 1031 height 524
paste input "ATT ABBEVILLE L"
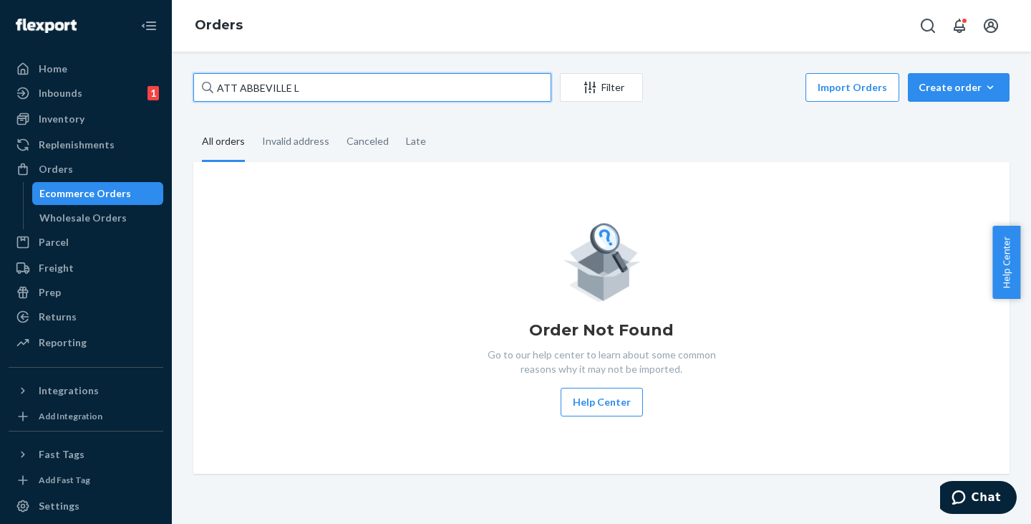
drag, startPoint x: 238, startPoint y: 85, endPoint x: 204, endPoint y: 86, distance: 34.4
click at [204, 86] on div "ATT ABBEVILLE L" at bounding box center [372, 87] width 358 height 29
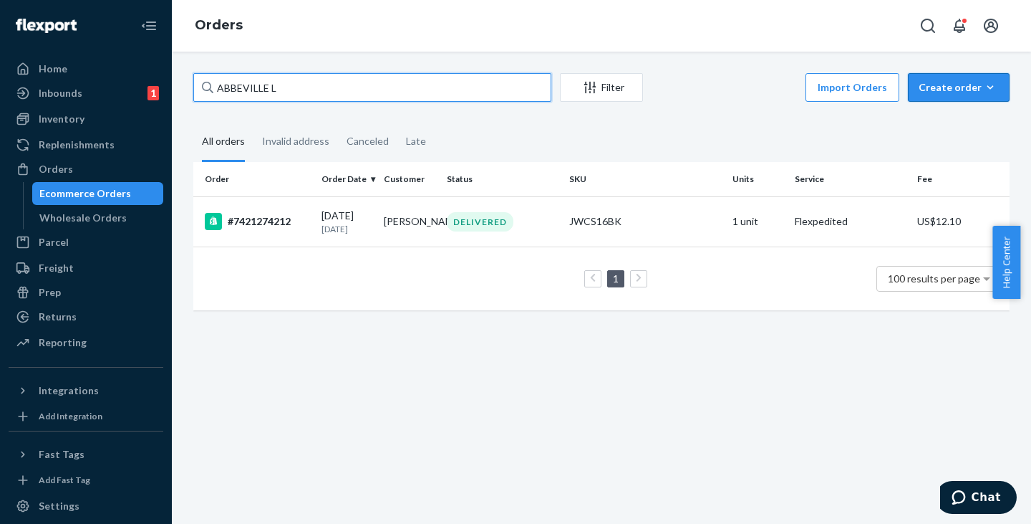
type input "ABBEVILLE L"
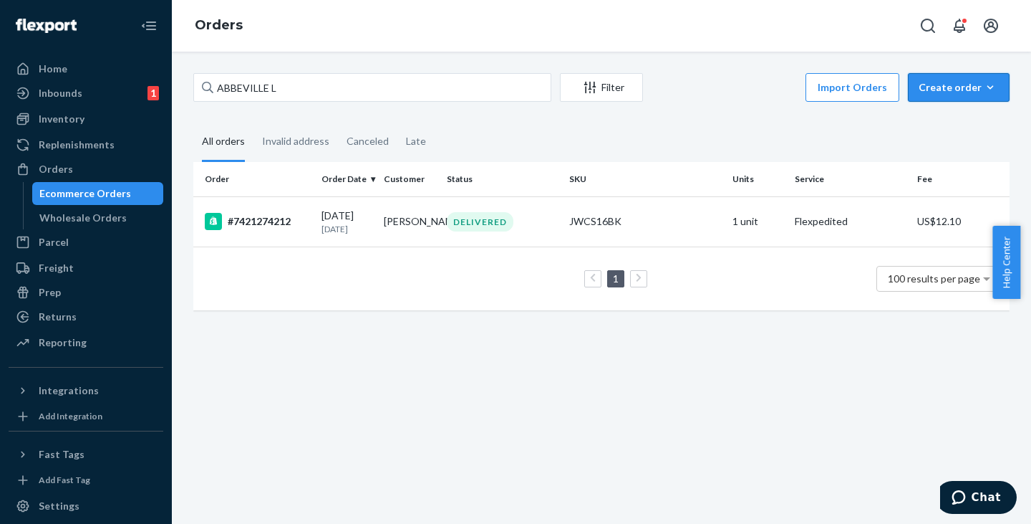
click at [950, 84] on div "Create order" at bounding box center [959, 87] width 80 height 14
click at [934, 120] on span "Ecommerce order" at bounding box center [967, 122] width 89 height 10
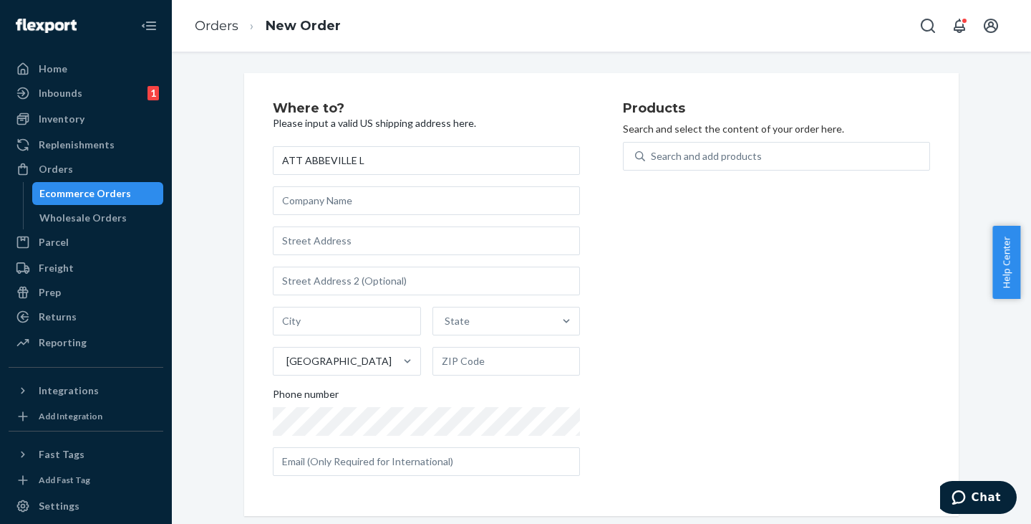
type input "ATT ABBEVILLE L"
click at [312, 229] on input "text" at bounding box center [426, 240] width 307 height 29
paste input "[STREET_ADDRESS]"
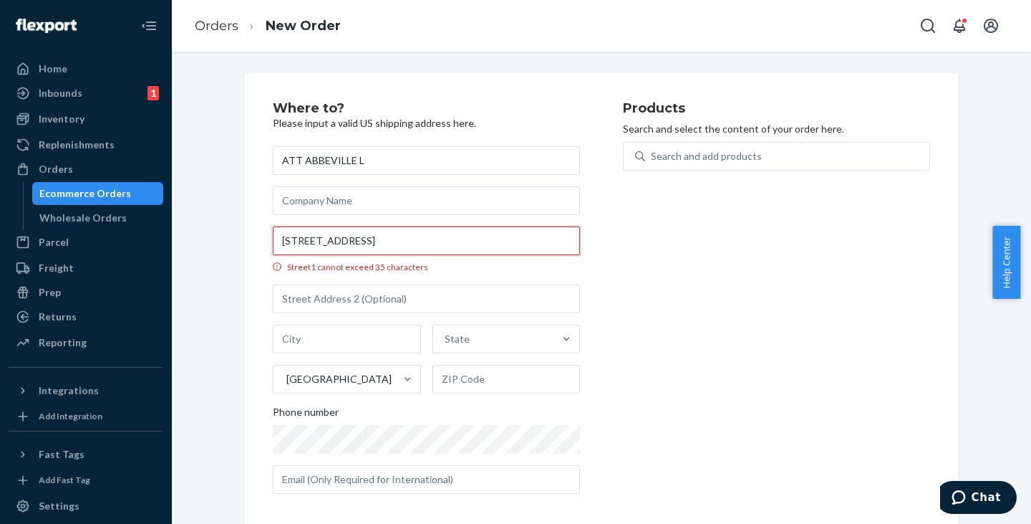
drag, startPoint x: 443, startPoint y: 238, endPoint x: 433, endPoint y: 236, distance: 10.3
click at [433, 236] on input "[STREET_ADDRESS]" at bounding box center [426, 240] width 307 height 29
type input "[STREET_ADDRESS]"
type input "[GEOGRAPHIC_DATA]"
type input "70510"
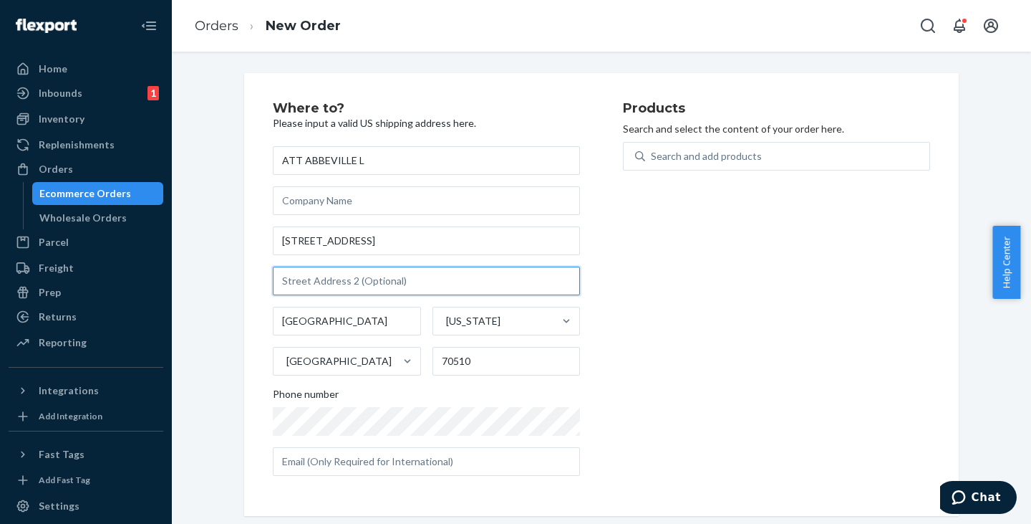
click at [395, 281] on input "text" at bounding box center [426, 280] width 307 height 29
paste input "SUITE 107 DEL BTWN 10-7,"
type input "SUITE 107 DEL BTWN 10-7"
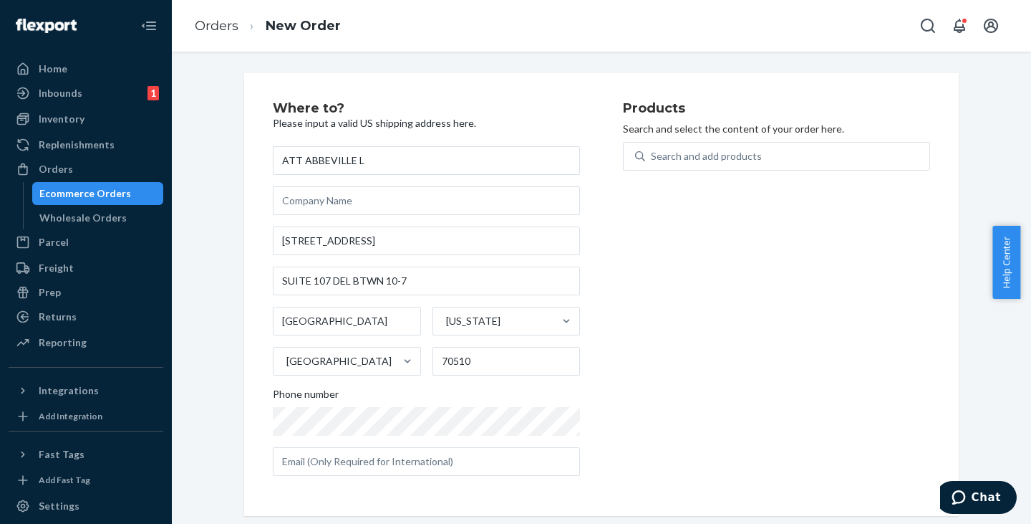
click at [768, 345] on div "Products Search and select the content of your order here. Search and add produ…" at bounding box center [776, 294] width 307 height 385
click at [726, 164] on div "Search and add products" at bounding box center [787, 156] width 284 height 26
click at [652, 163] on input "0 results available. Use Up and Down to choose options, press Enter to select t…" at bounding box center [651, 156] width 1 height 14
paste input "JWCG130BL"
type input "JWCG130BL"
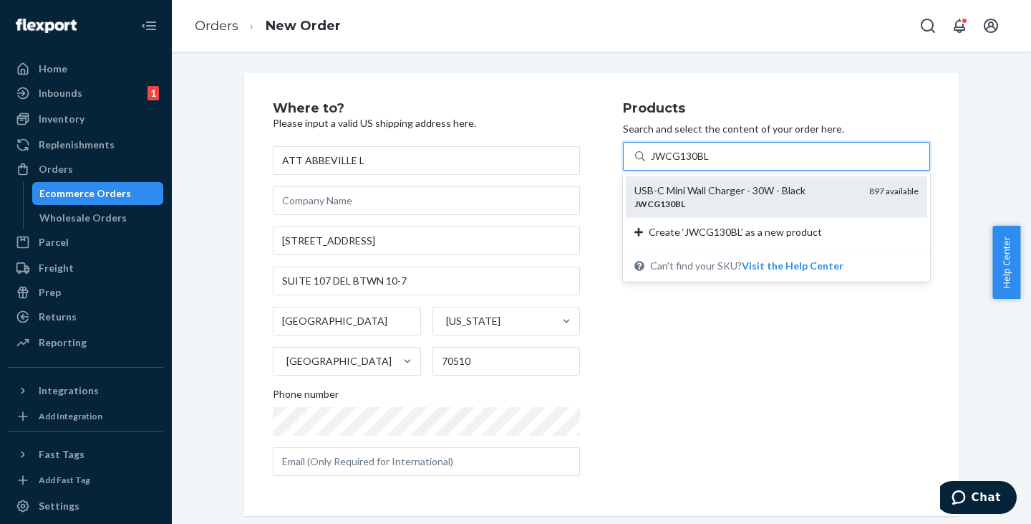
click at [687, 186] on div "USB-C Mini Wall Charger - 30W - Black" at bounding box center [746, 190] width 223 height 14
click at [687, 163] on input "JWCG130BL" at bounding box center [680, 156] width 59 height 14
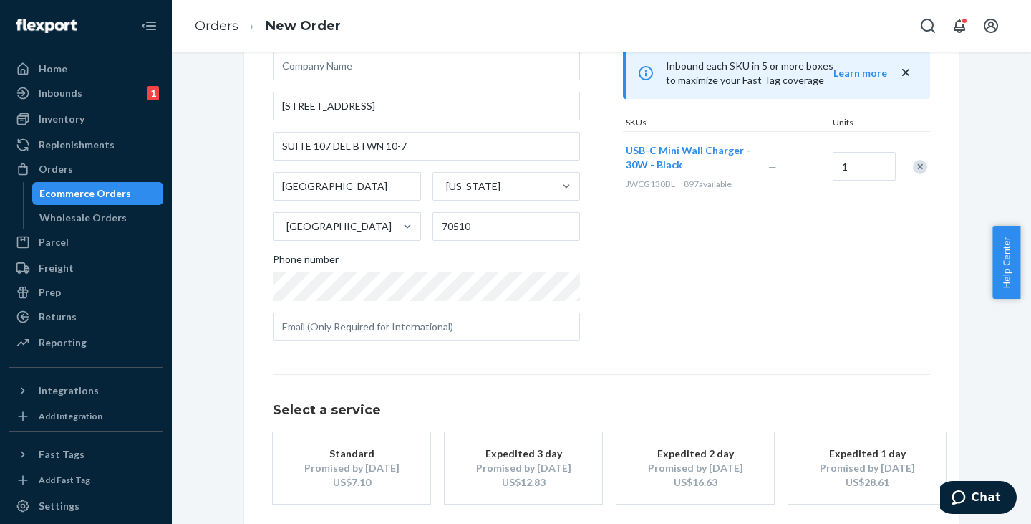
scroll to position [200, 0]
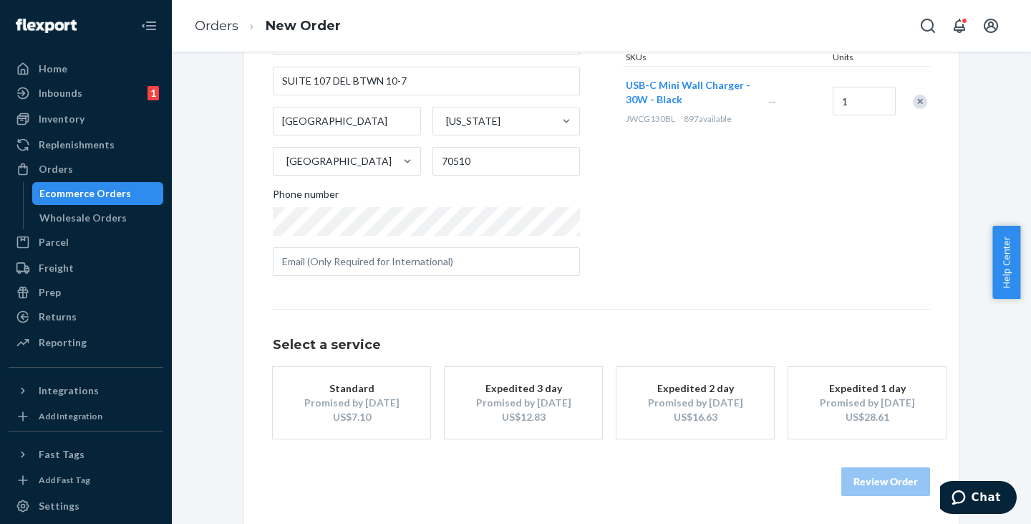
click at [371, 397] on div "Promised by [DATE]" at bounding box center [351, 402] width 115 height 14
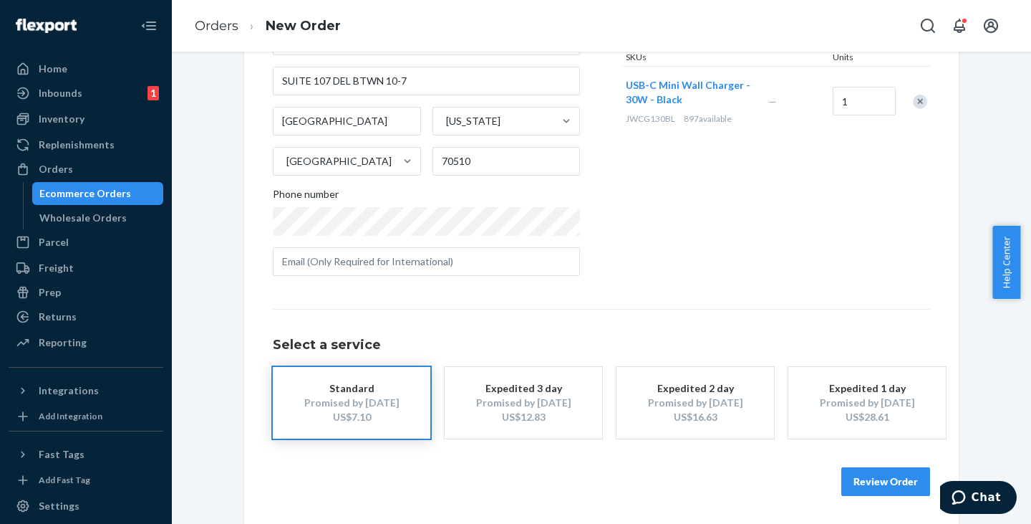
click at [887, 480] on button "Review Order" at bounding box center [885, 481] width 89 height 29
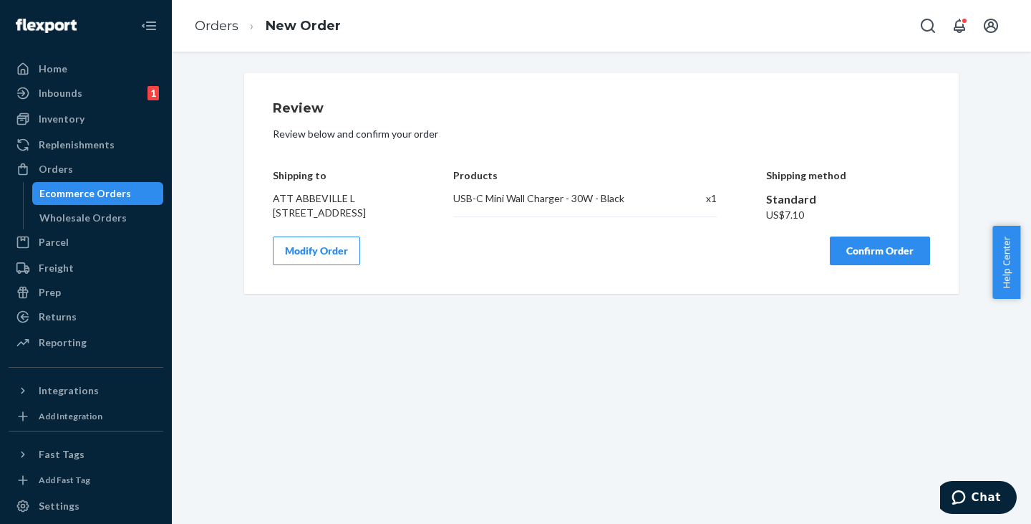
scroll to position [0, 0]
click at [863, 265] on button "Confirm Order" at bounding box center [880, 250] width 100 height 29
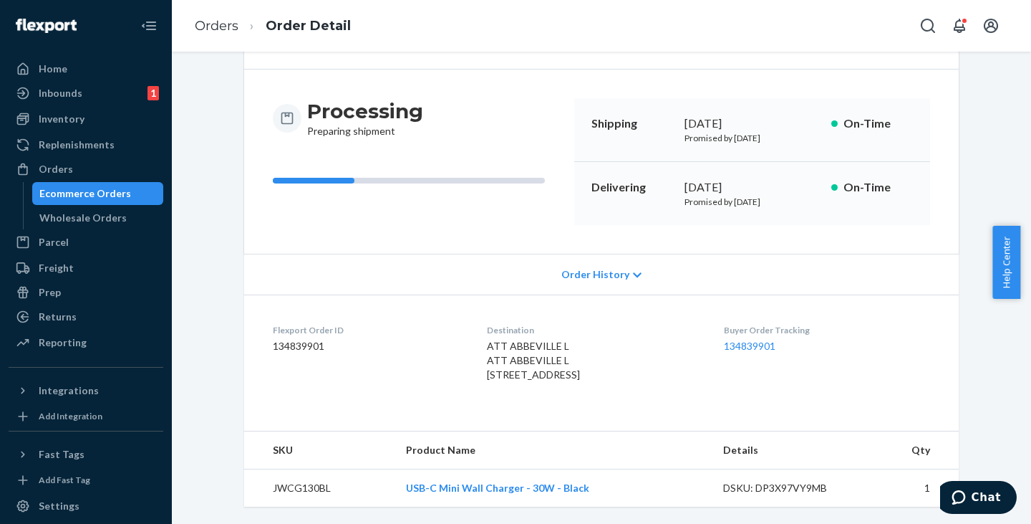
scroll to position [149, 0]
click at [77, 193] on div "Ecommerce Orders" at bounding box center [85, 193] width 92 height 14
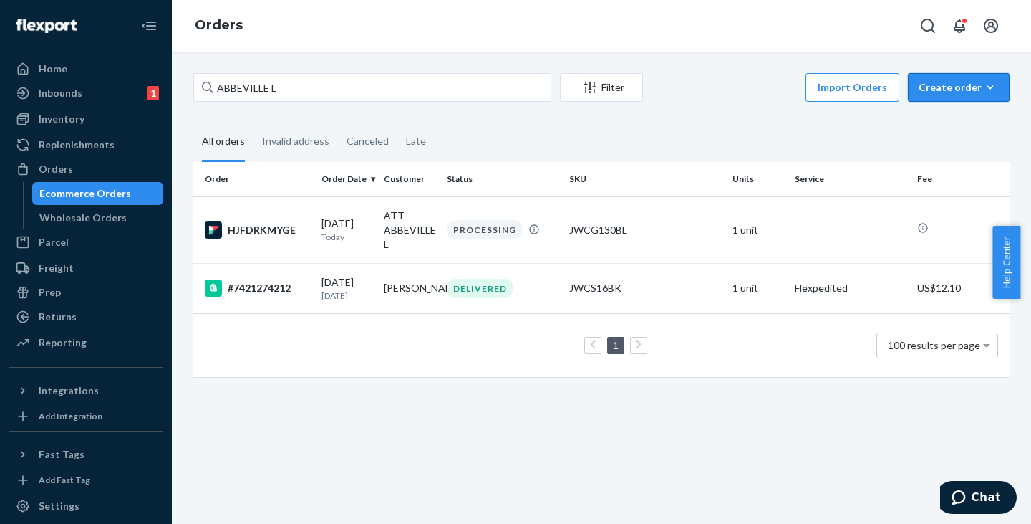
click at [938, 87] on div "Create order" at bounding box center [959, 87] width 80 height 14
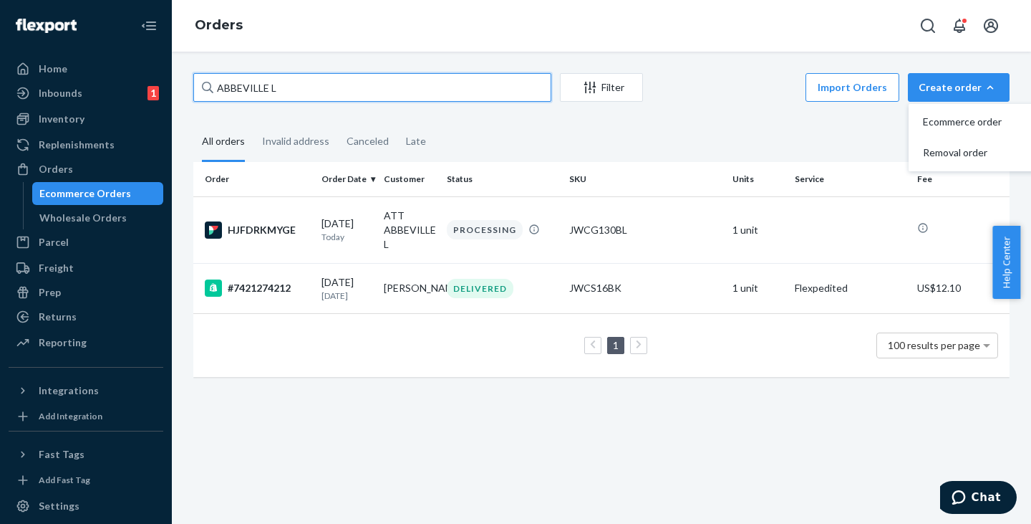
click at [367, 87] on input "ABBEVILLE L" at bounding box center [372, 87] width 358 height 29
drag, startPoint x: 357, startPoint y: 86, endPoint x: 203, endPoint y: 79, distance: 153.4
click at [203, 79] on div "ABBEVILLE L" at bounding box center [372, 87] width 358 height 29
paste input "L [PERSON_NAME]"
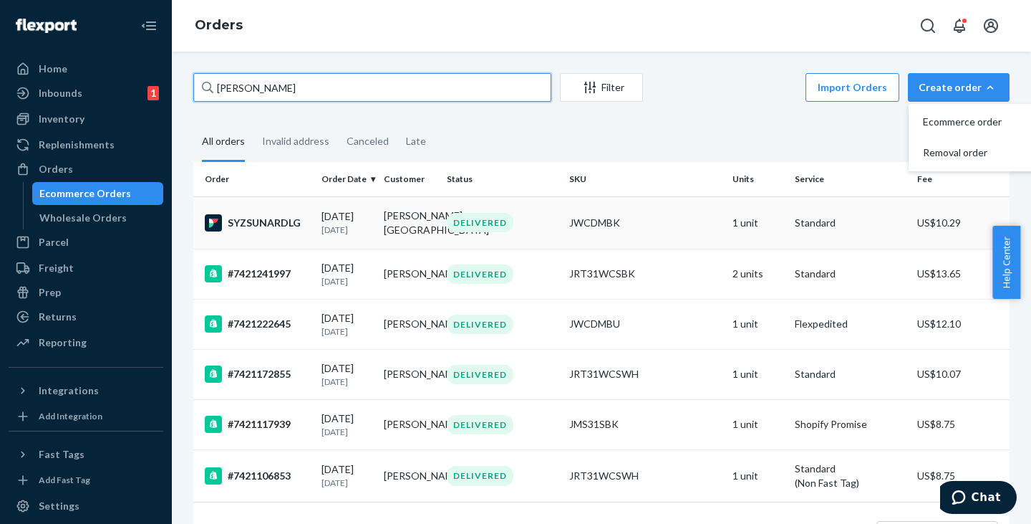
type input "[PERSON_NAME]"
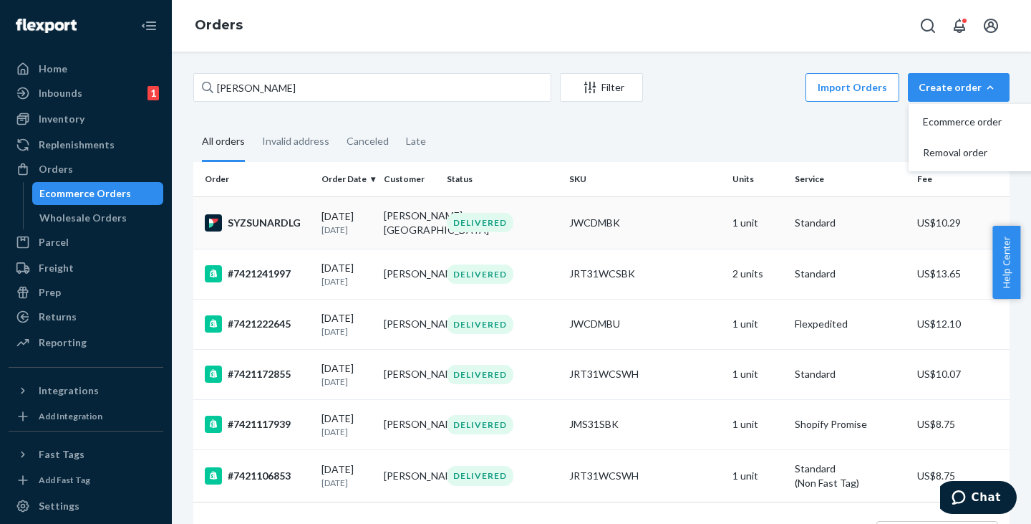
click at [392, 218] on td "[PERSON_NAME], [GEOGRAPHIC_DATA]" at bounding box center [409, 222] width 62 height 52
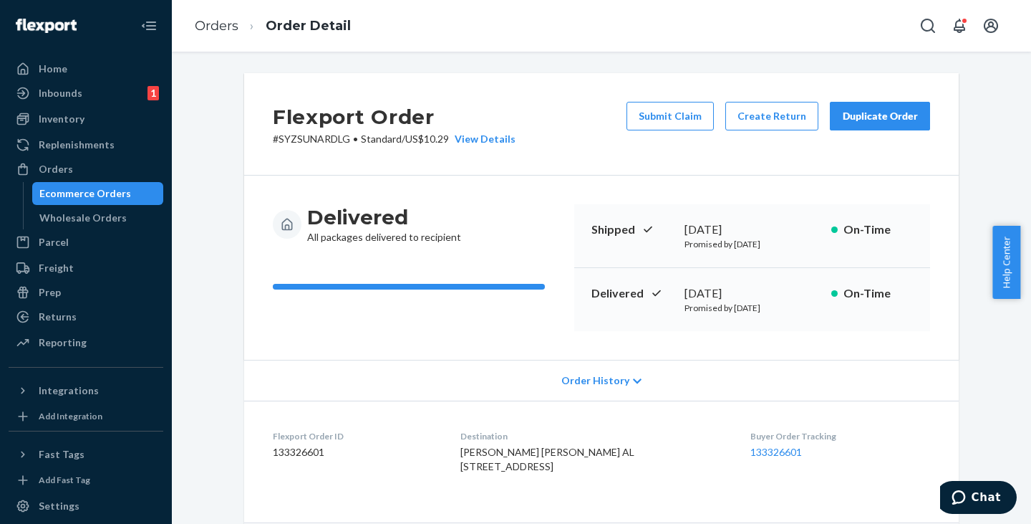
click at [885, 109] on div "Duplicate Order" at bounding box center [880, 116] width 76 height 14
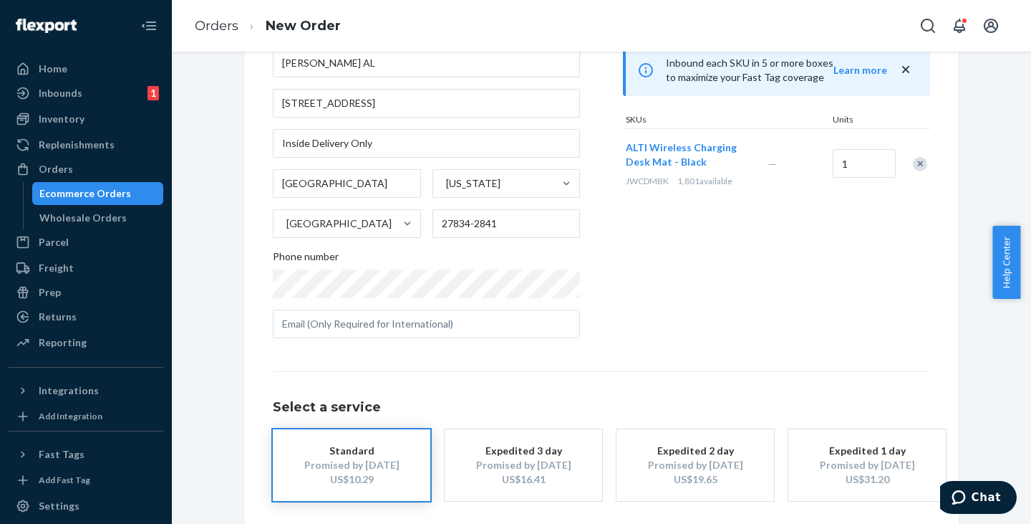
scroll to position [200, 0]
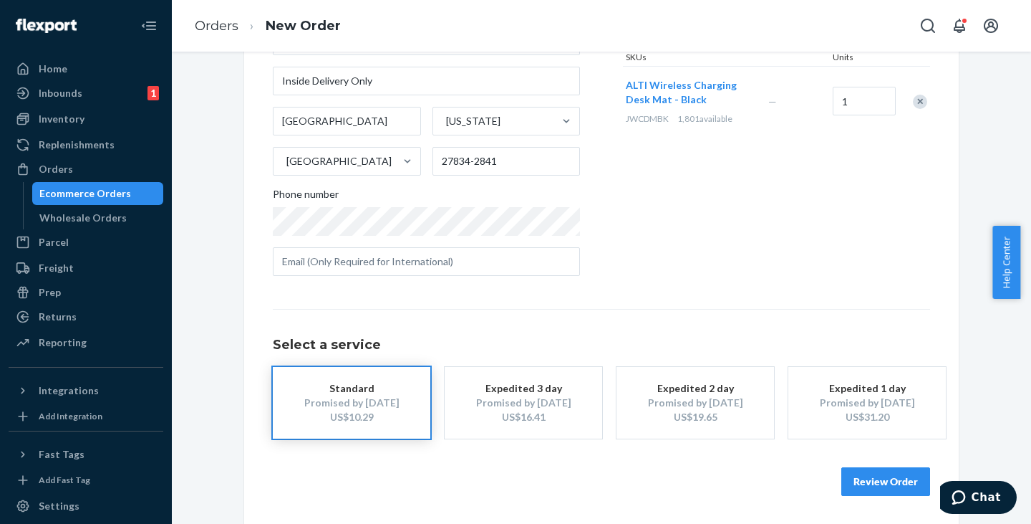
click at [904, 486] on button "Review Order" at bounding box center [885, 481] width 89 height 29
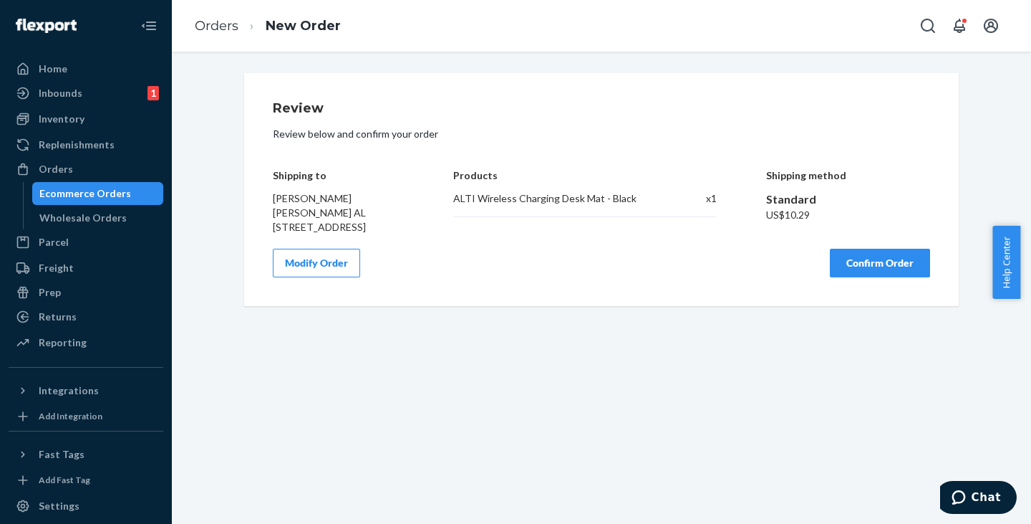
scroll to position [0, 0]
click at [878, 277] on button "Confirm Order" at bounding box center [880, 263] width 100 height 29
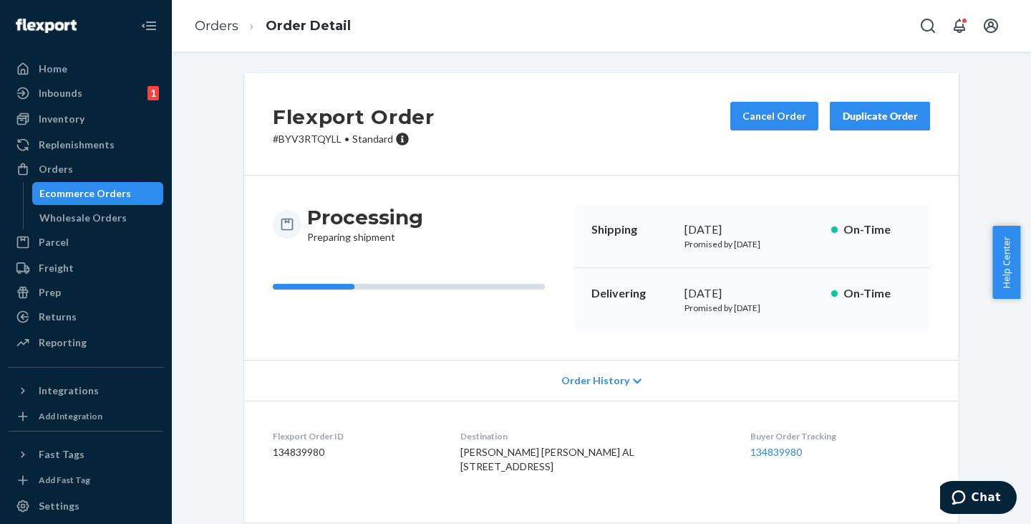
click at [95, 196] on div "Ecommerce Orders" at bounding box center [85, 193] width 92 height 14
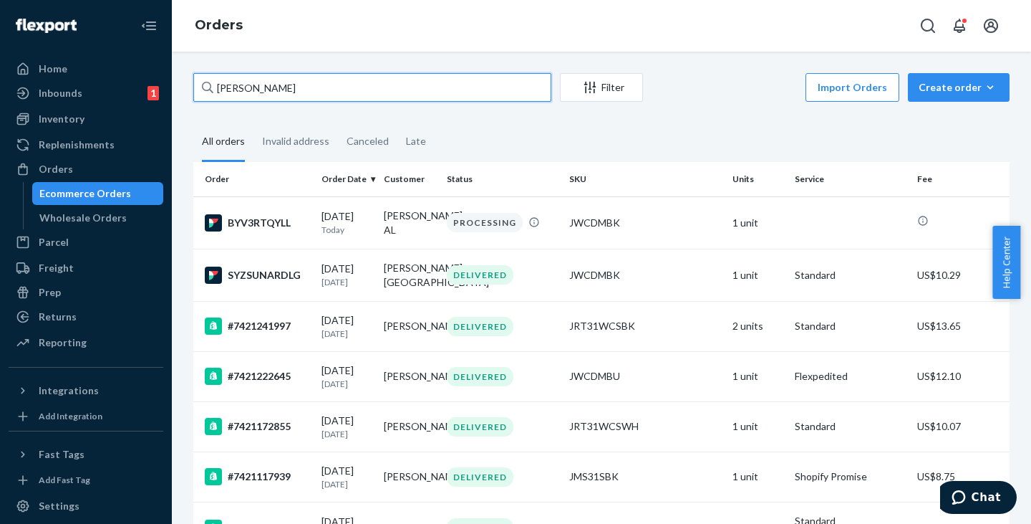
drag, startPoint x: 319, startPoint y: 92, endPoint x: 198, endPoint y: 90, distance: 120.3
click at [198, 90] on input "[PERSON_NAME]" at bounding box center [372, 87] width 358 height 29
paste input "[PERSON_NAME]"
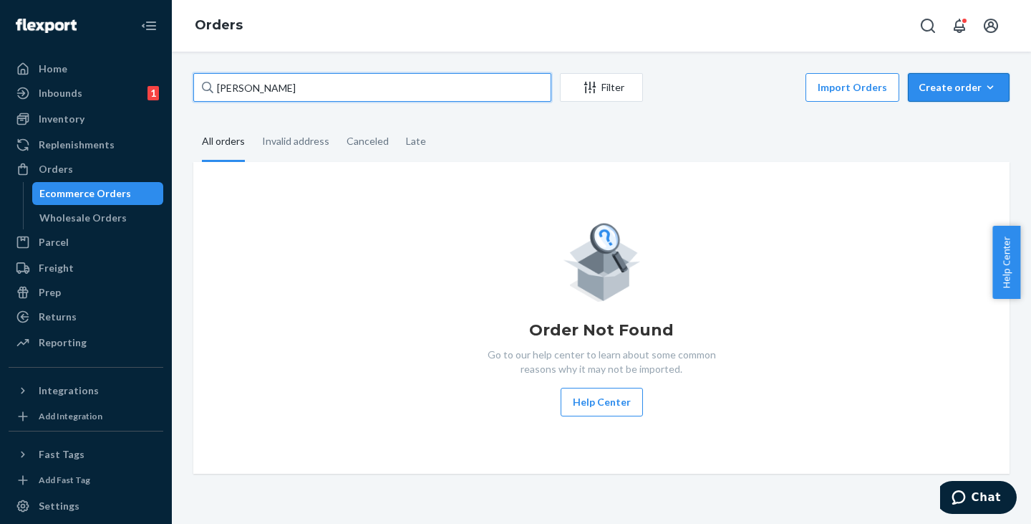
type input "[PERSON_NAME]"
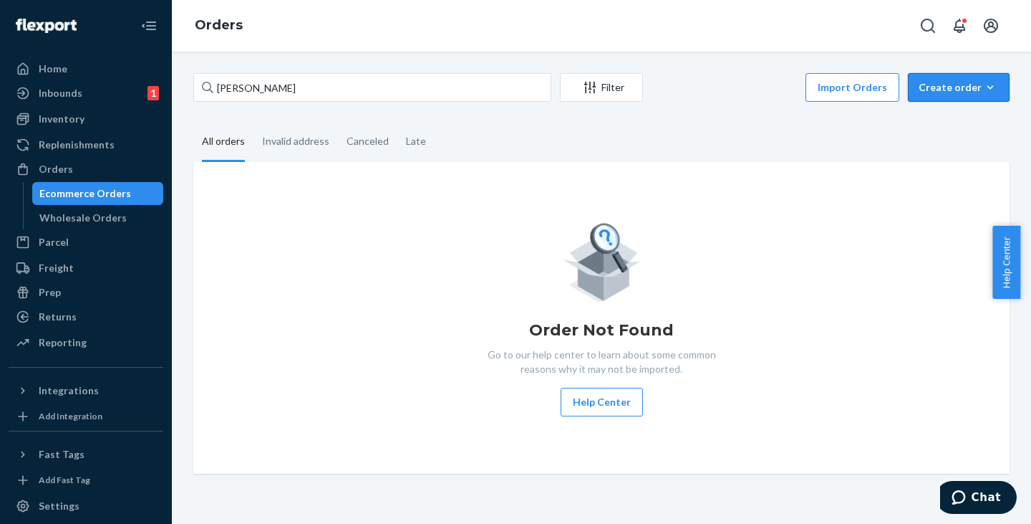
click at [930, 90] on div "Create order" at bounding box center [959, 87] width 80 height 14
click at [923, 125] on span "Ecommerce order" at bounding box center [967, 122] width 89 height 10
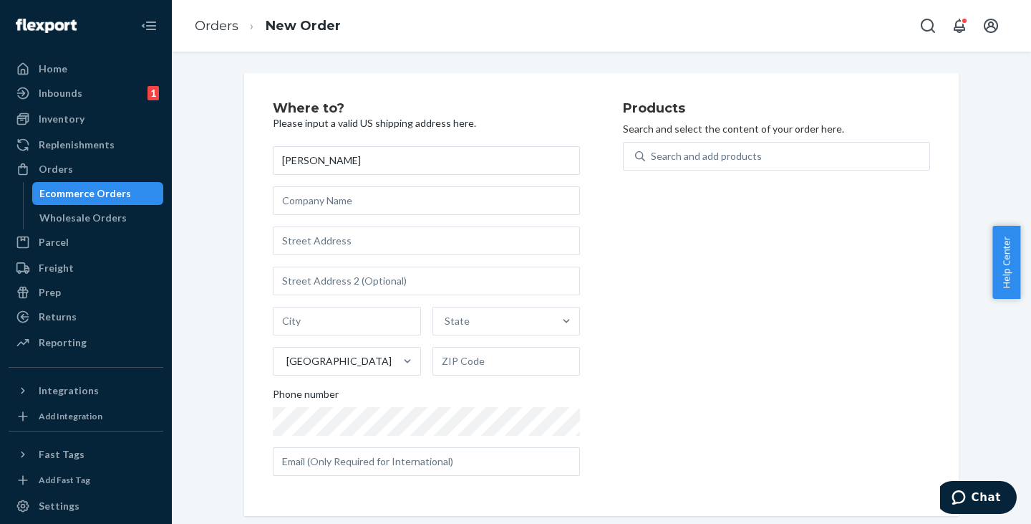
type input "[PERSON_NAME]"
click at [314, 233] on input "text" at bounding box center [426, 240] width 307 height 29
paste input "[STREET_ADDRESS][PERSON_NAME]"
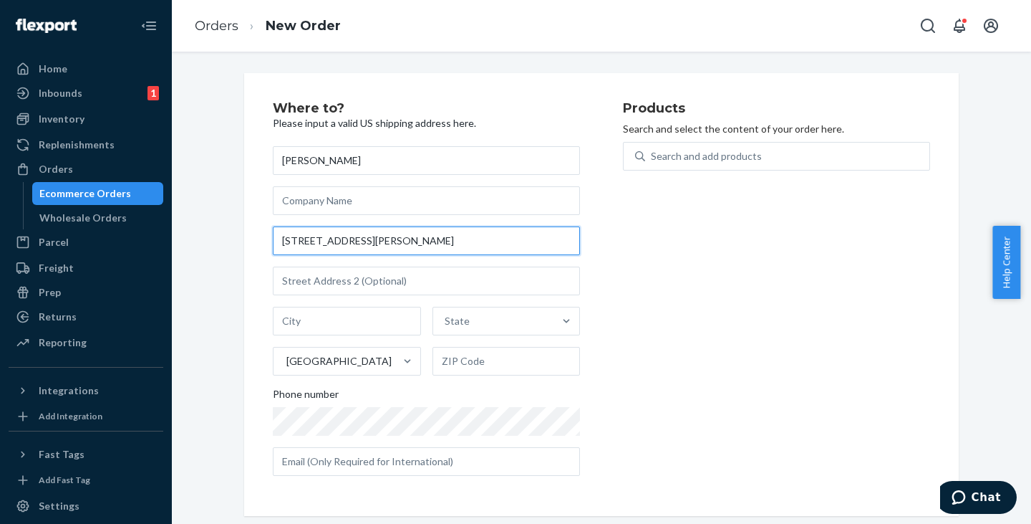
scroll to position [0, 64]
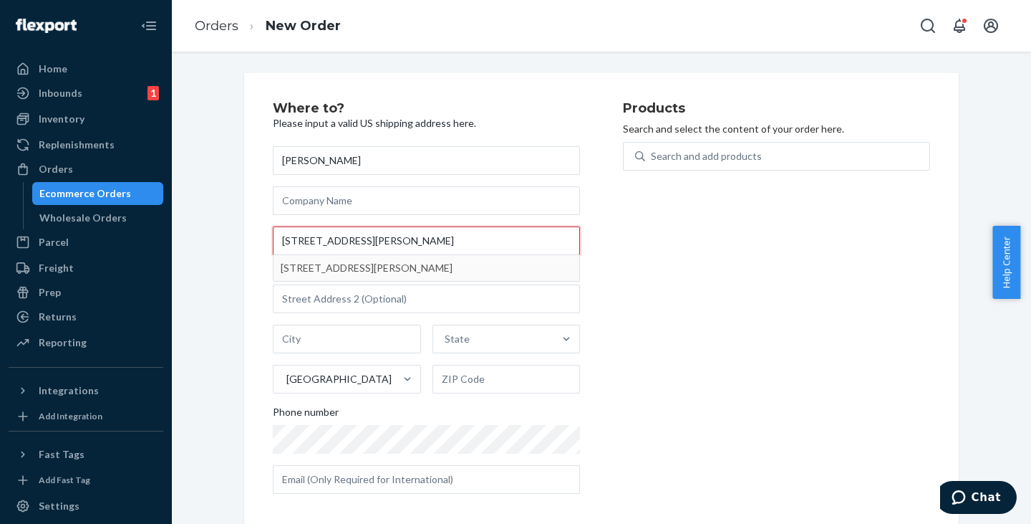
drag, startPoint x: 423, startPoint y: 237, endPoint x: 314, endPoint y: 243, distance: 109.0
click at [314, 243] on input "[STREET_ADDRESS][PERSON_NAME]" at bounding box center [426, 240] width 307 height 29
type input "[STREET_ADDRESS][PERSON_NAME]"
type input "[GEOGRAPHIC_DATA]"
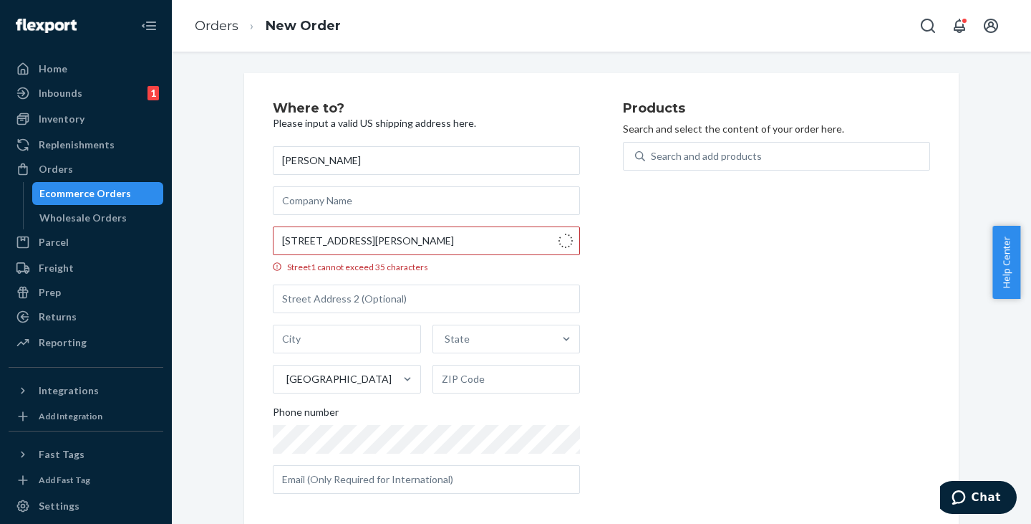
type input "38105"
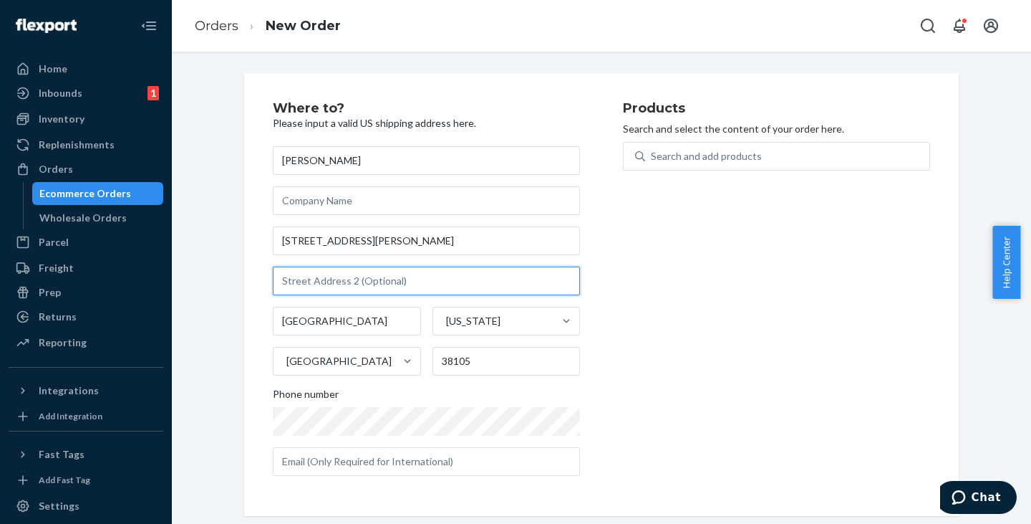
click at [342, 284] on input "text" at bounding box center [426, 280] width 307 height 29
paste input "UNIT B22 JUVENILE CT,"
type input "UNIT B22 JUVENILE CT"
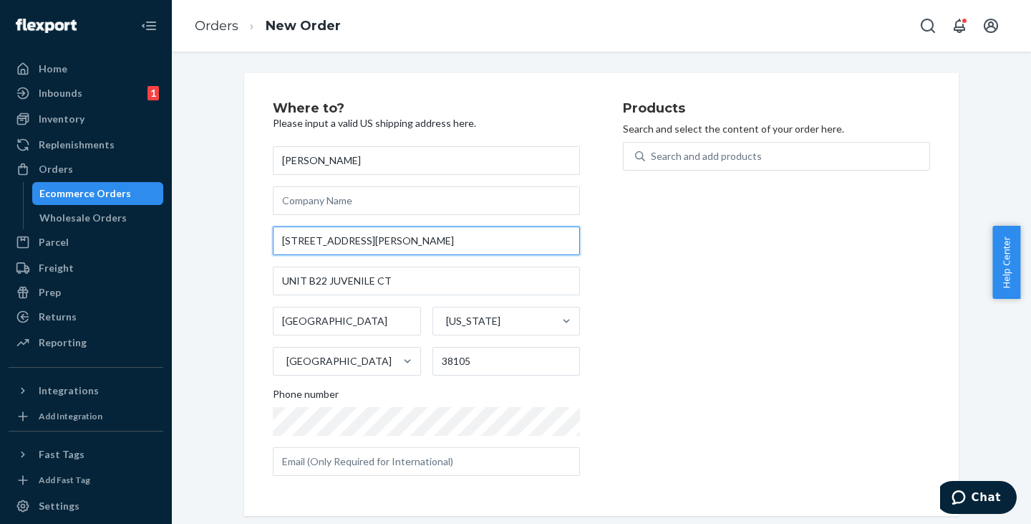
click at [362, 241] on input "[STREET_ADDRESS][PERSON_NAME]" at bounding box center [426, 240] width 307 height 29
type input "[PERSON_NAME] St"
type input "[GEOGRAPHIC_DATA]"
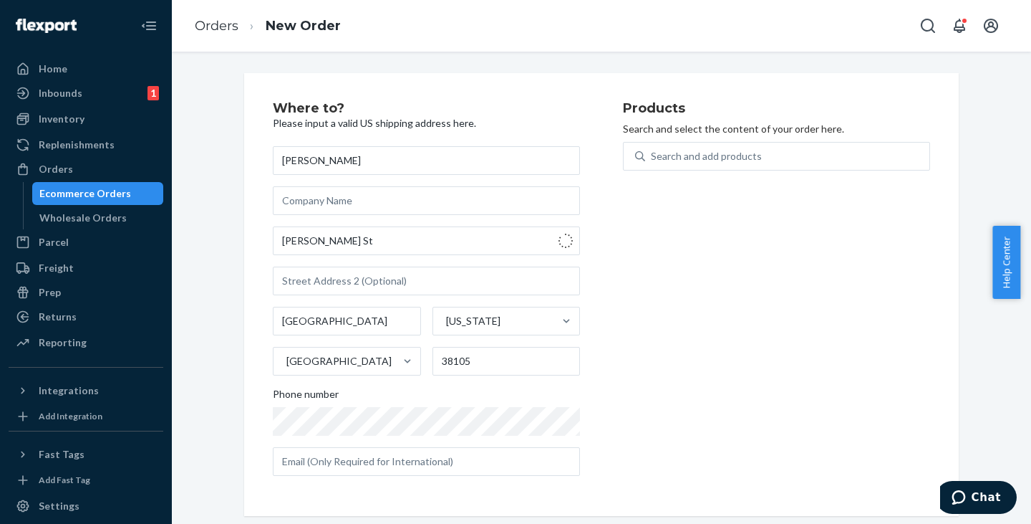
type input "92504"
drag, startPoint x: 338, startPoint y: 241, endPoint x: 244, endPoint y: 236, distance: 93.9
click at [304, 242] on input "[PERSON_NAME] St" at bounding box center [426, 240] width 307 height 29
drag, startPoint x: 244, startPoint y: 236, endPoint x: 226, endPoint y: 233, distance: 18.8
click at [226, 233] on div "Where to? Please input a valid US shipping address here. [PERSON_NAME] [PERSON_…" at bounding box center [602, 294] width 838 height 443
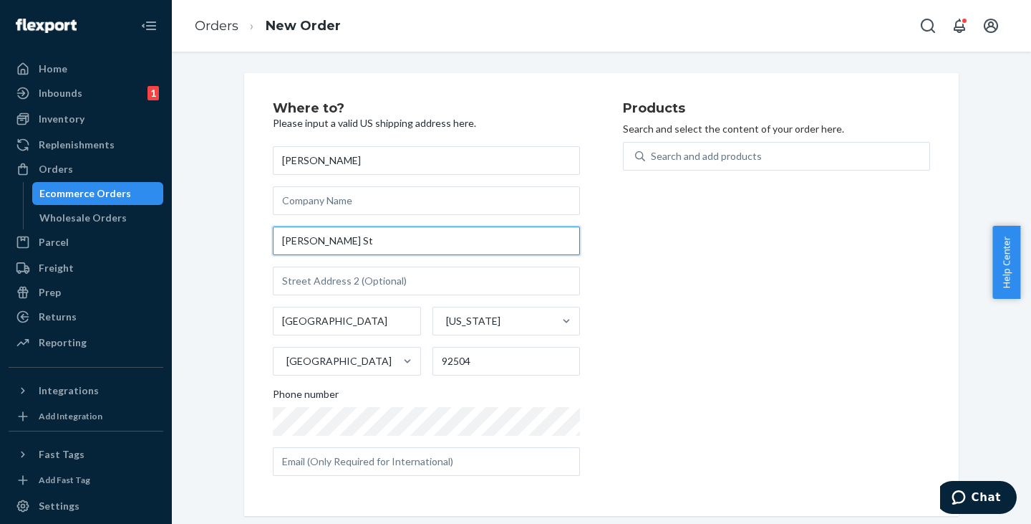
drag, startPoint x: 349, startPoint y: 232, endPoint x: 255, endPoint y: 231, distance: 94.5
click at [255, 231] on div "Where to? Please input a valid US shipping address here. [PERSON_NAME] [PERSON_…" at bounding box center [601, 294] width 715 height 443
paste input "[STREET_ADDRESS][PERSON_NAME]"
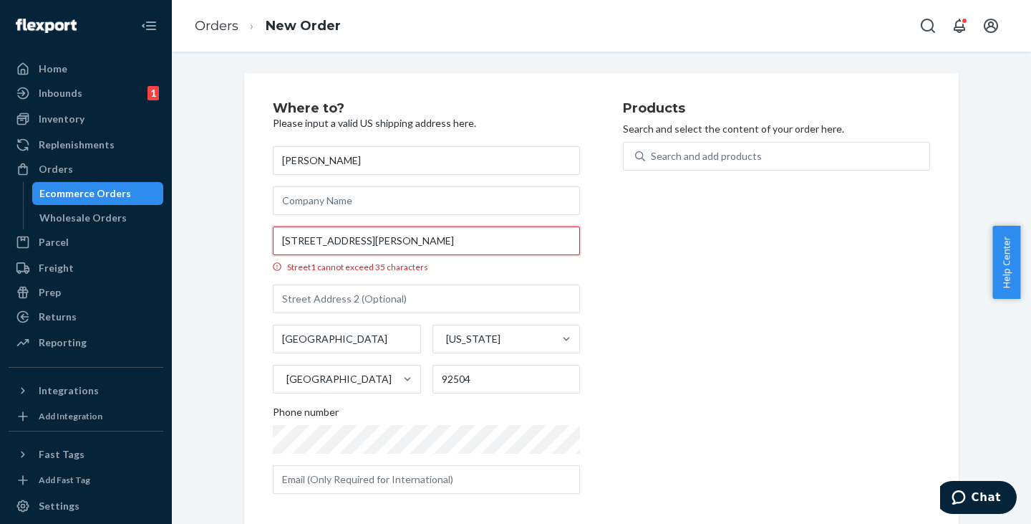
drag, startPoint x: 377, startPoint y: 242, endPoint x: 483, endPoint y: 242, distance: 106.0
click at [483, 242] on input "[STREET_ADDRESS][PERSON_NAME]" at bounding box center [426, 240] width 307 height 29
type input "[STREET_ADDRESS][PERSON_NAME]"
type input "[GEOGRAPHIC_DATA]"
type input "38105"
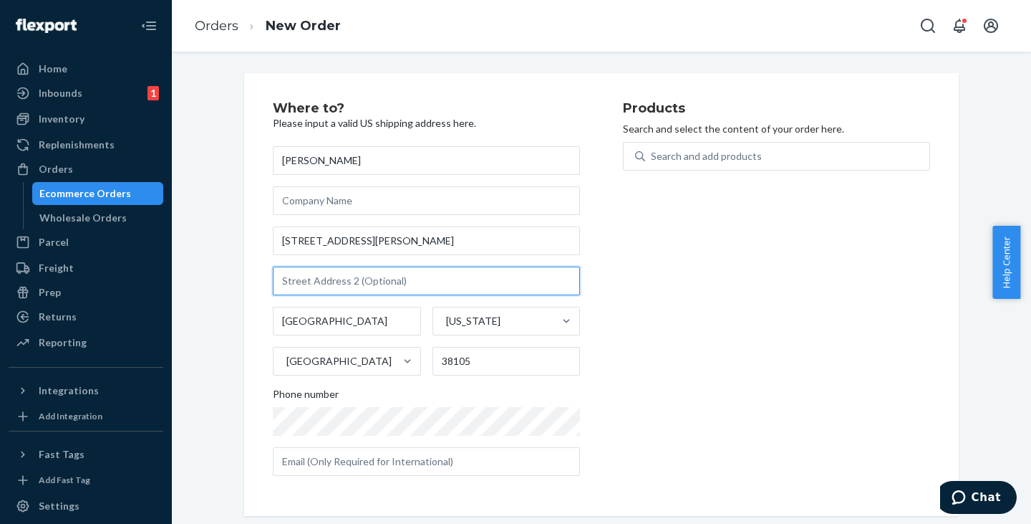
click at [328, 278] on input "text" at bounding box center [426, 280] width 307 height 29
paste input "UNIT B22 JUVENILE CT,"
type input "UNIT B22 JUVENILE CT"
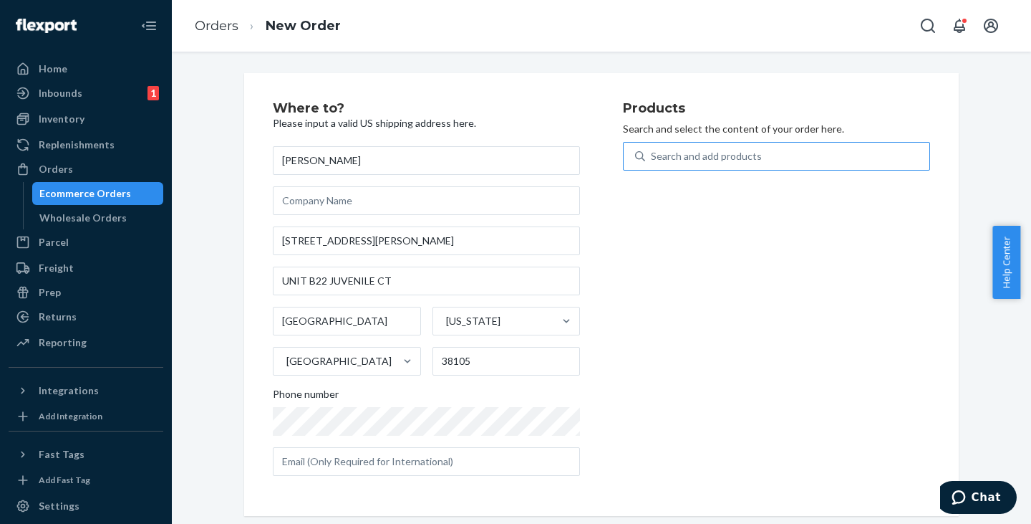
click at [687, 155] on div "Search and add products" at bounding box center [706, 156] width 111 height 14
click at [652, 155] on input "Search and add products" at bounding box center [651, 156] width 1 height 14
paste input "JWCS16LG"
type input "JWCS16LG"
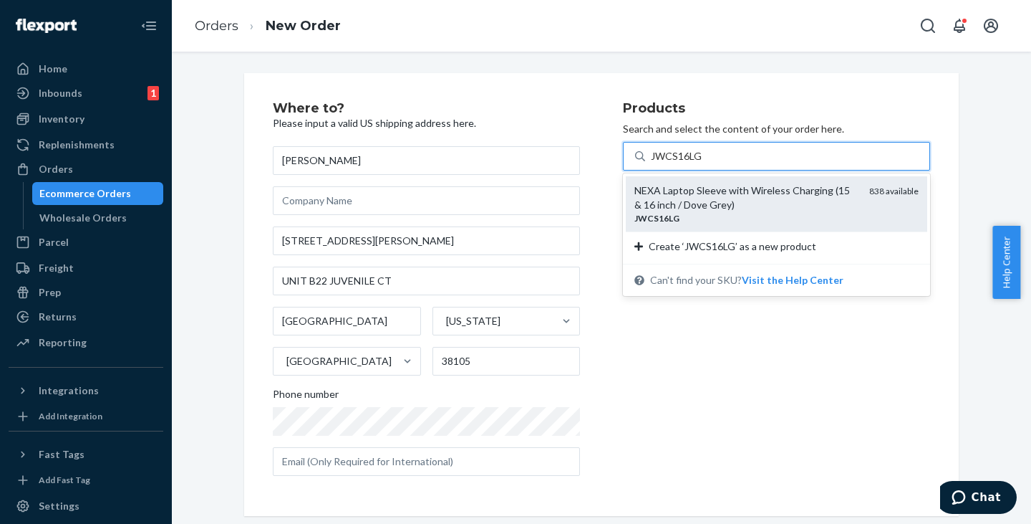
click at [672, 201] on div "NEXA Laptop Sleeve with Wireless Charging (15 & 16 inch / Dove Grey)" at bounding box center [746, 197] width 223 height 29
click at [672, 163] on input "JWCS16LG" at bounding box center [677, 156] width 52 height 14
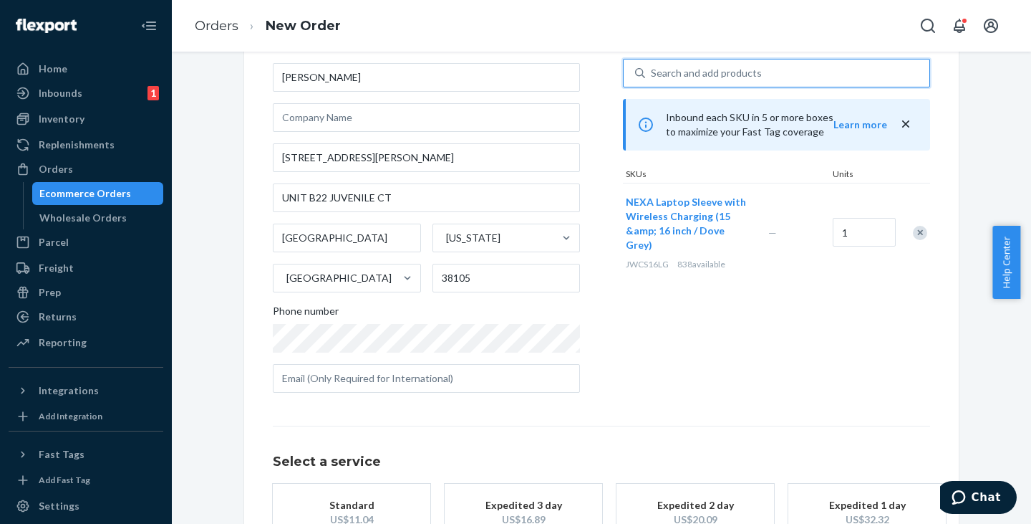
scroll to position [143, 0]
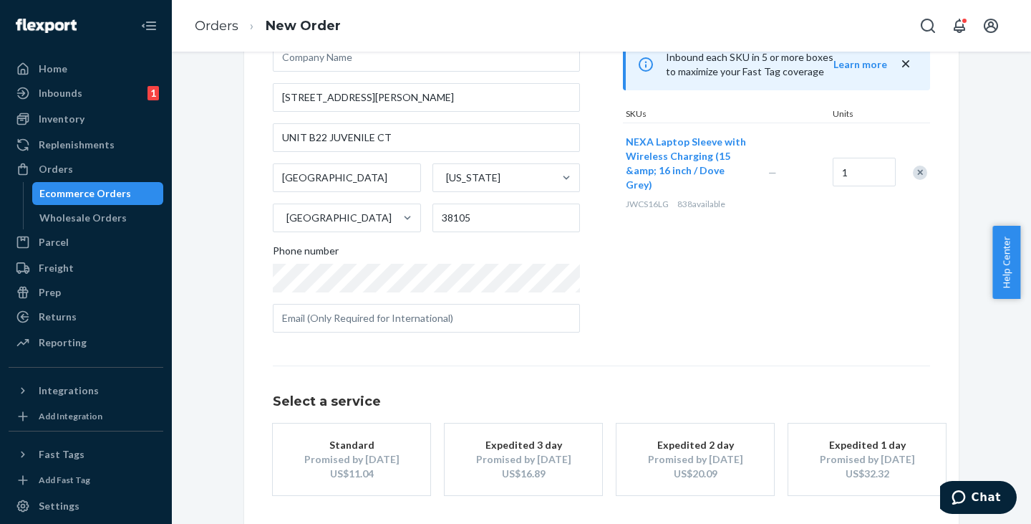
click at [390, 467] on div "US$11.04" at bounding box center [351, 473] width 115 height 14
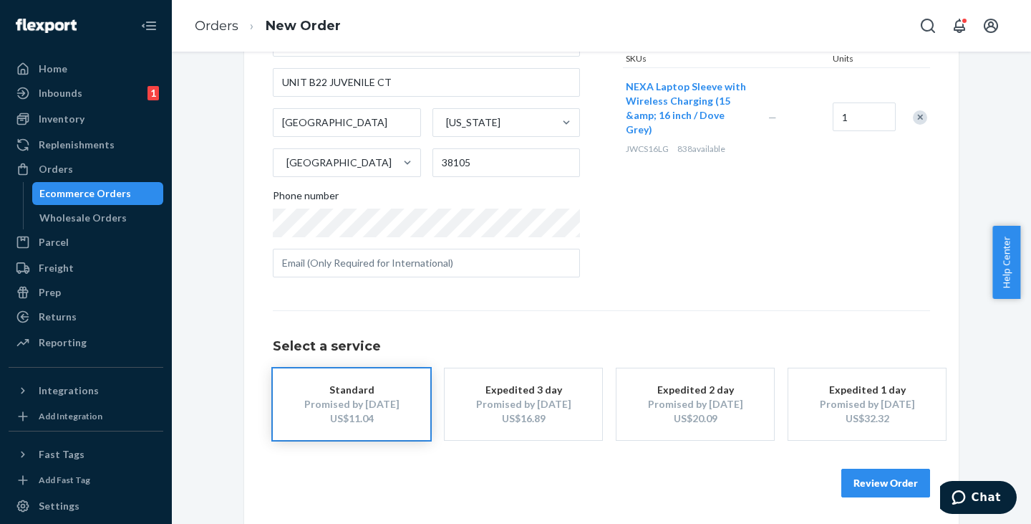
scroll to position [200, 0]
click at [871, 483] on button "Review Order" at bounding box center [885, 481] width 89 height 29
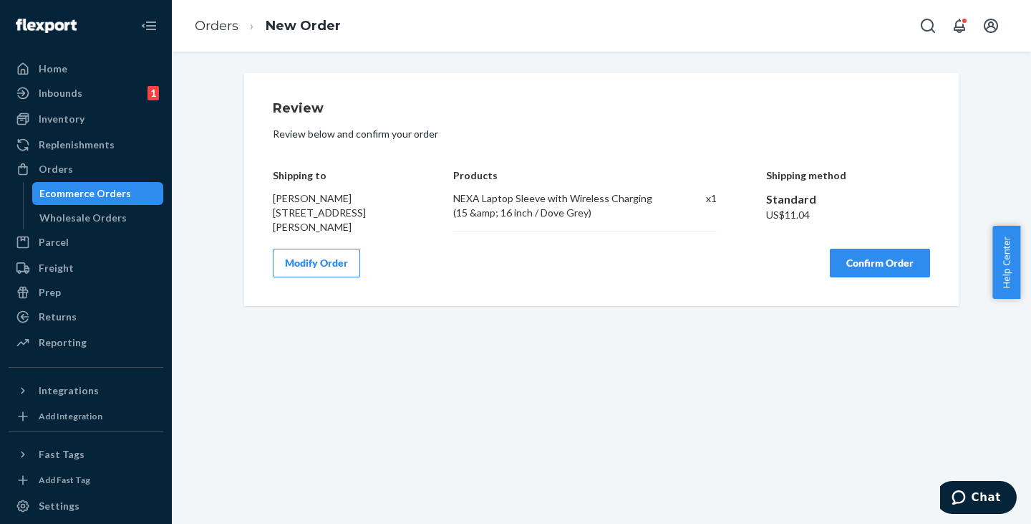
click at [865, 276] on button "Confirm Order" at bounding box center [880, 263] width 100 height 29
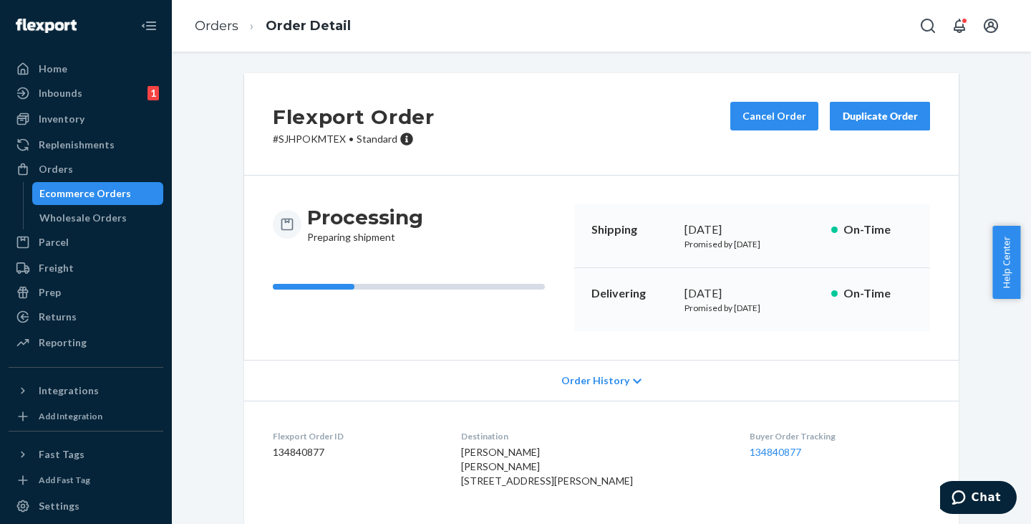
click at [100, 191] on div "Ecommerce Orders" at bounding box center [85, 193] width 92 height 14
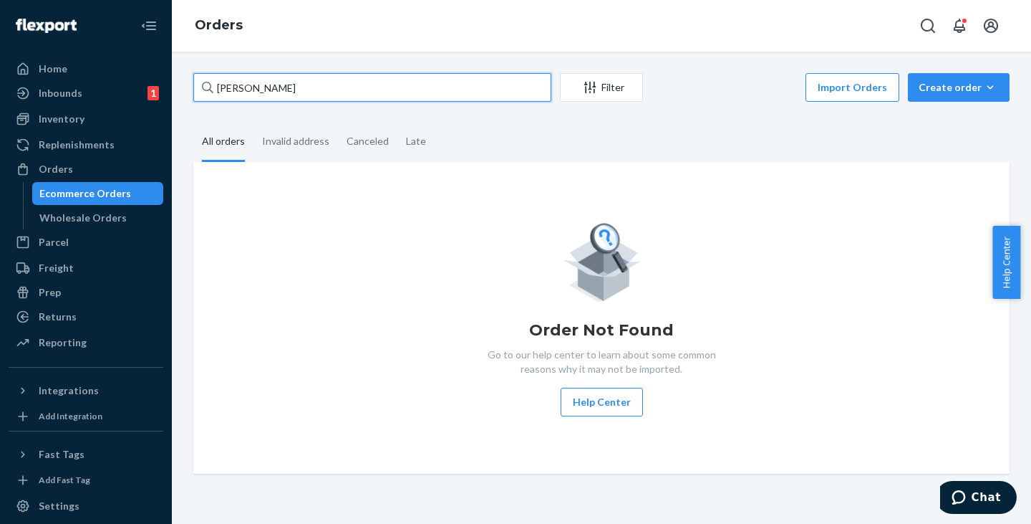
drag, startPoint x: 320, startPoint y: 85, endPoint x: 103, endPoint y: 80, distance: 217.0
click at [103, 80] on div "Home Inbounds 1 Shipping Plans Problems 1 Inventory Products Replenishments Ord…" at bounding box center [515, 262] width 1031 height 524
paste input "[PERSON_NAME]"
type input "[PERSON_NAME]"
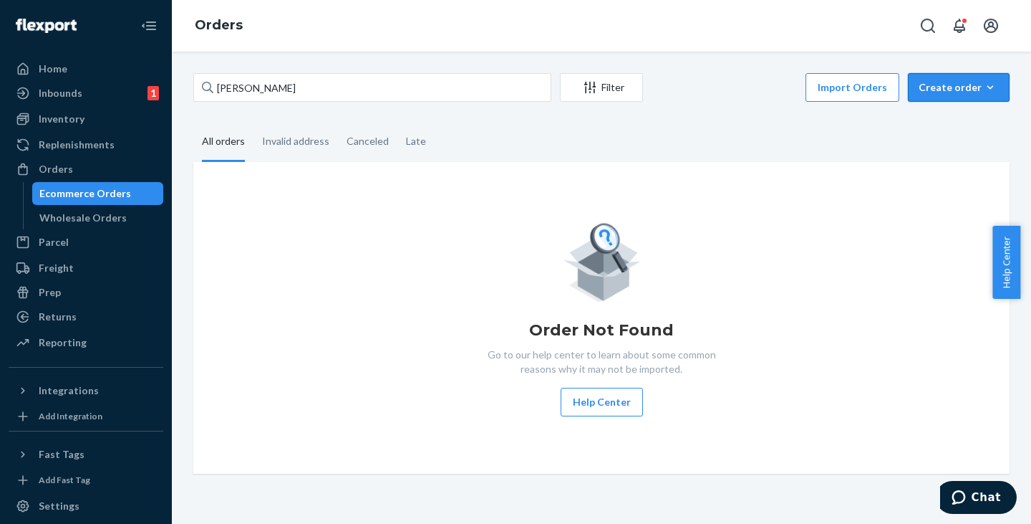
click at [943, 85] on div "Create order" at bounding box center [959, 87] width 80 height 14
click at [940, 127] on span "Ecommerce order" at bounding box center [967, 122] width 89 height 10
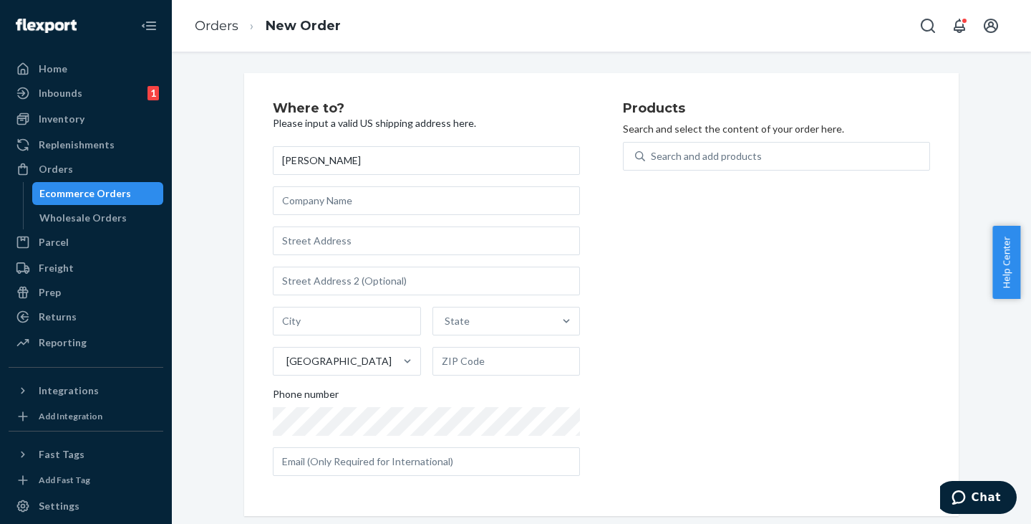
type input "[PERSON_NAME]"
click at [337, 233] on input "text" at bounding box center [426, 240] width 307 height 29
paste input "[STREET_ADDRESS]"
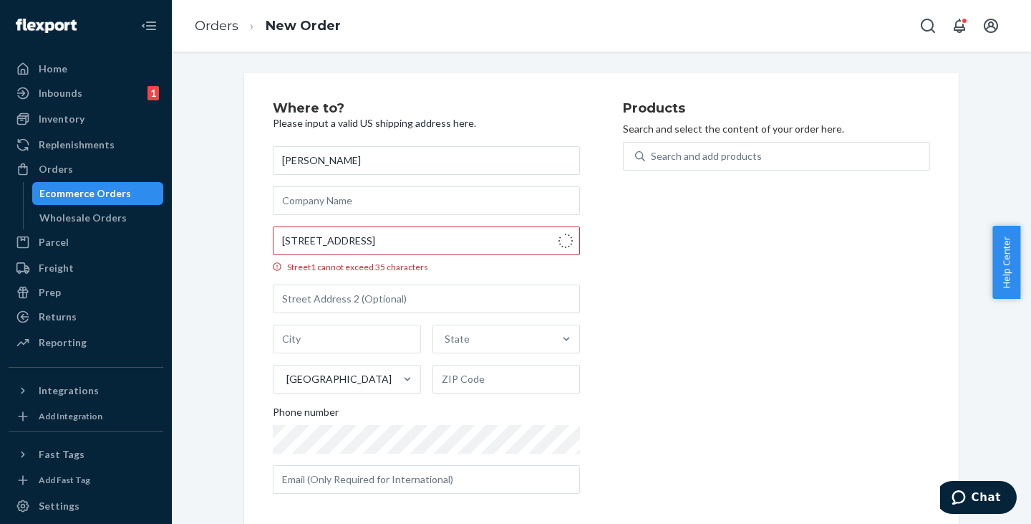
type input "[STREET_ADDRESS]"
type input "[GEOGRAPHIC_DATA]"
type input "30349"
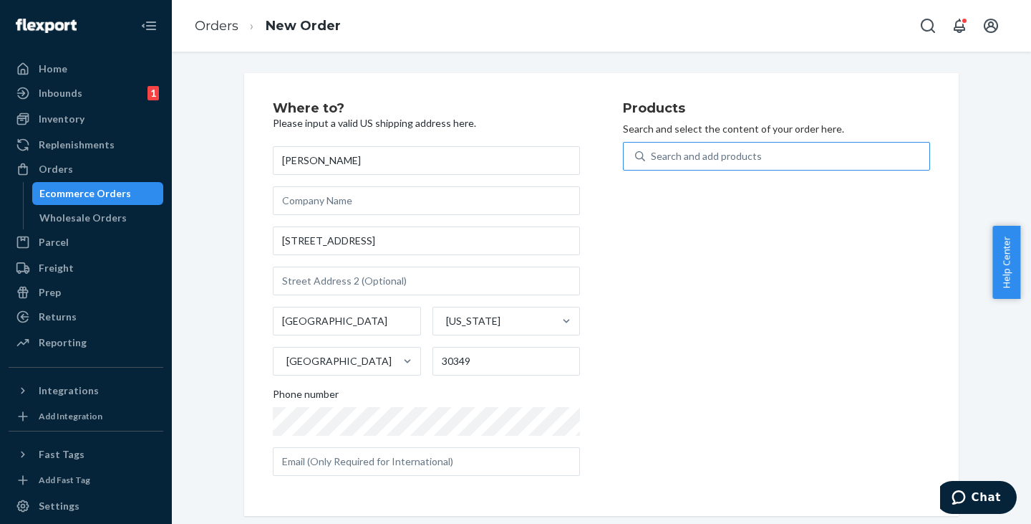
click at [665, 162] on div "Search and add products" at bounding box center [706, 156] width 111 height 14
click at [652, 162] on input "Search and add products" at bounding box center [651, 156] width 1 height 14
paste input "JWCDMBK"
type input "JWCDMBK"
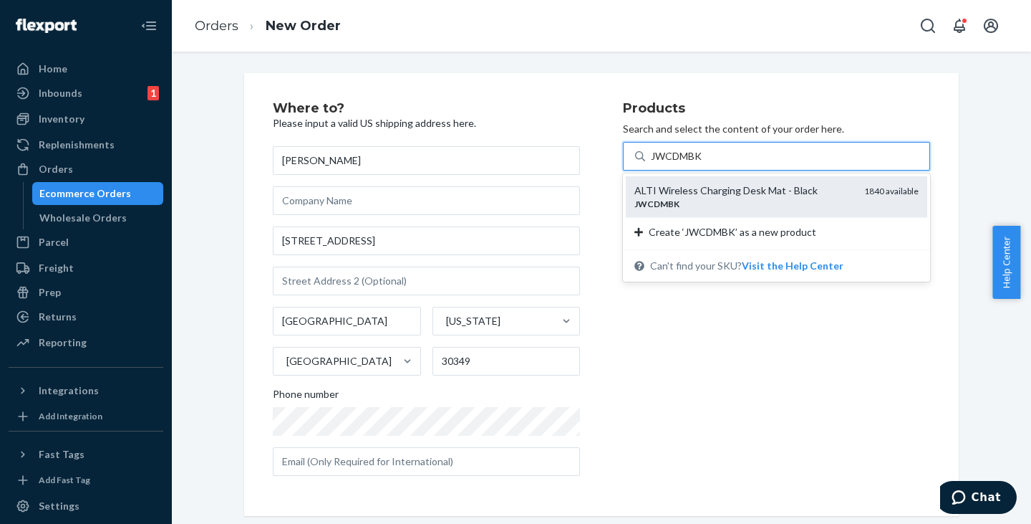
click at [660, 193] on div "ALTI Wireless Charging Desk Mat - Black" at bounding box center [744, 190] width 218 height 14
click at [660, 163] on input "JWCDMBK" at bounding box center [677, 156] width 53 height 14
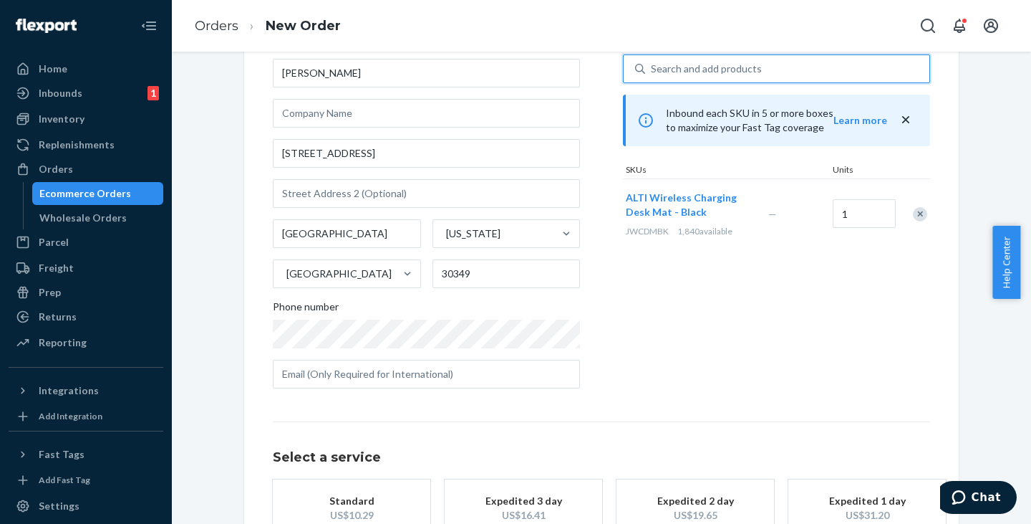
scroll to position [171, 0]
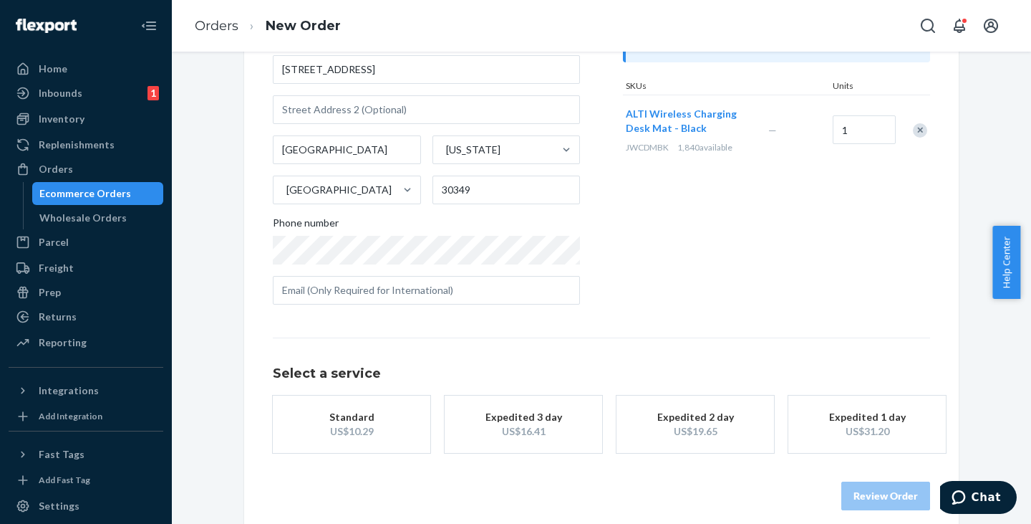
click at [367, 415] on div "Standard" at bounding box center [351, 417] width 115 height 14
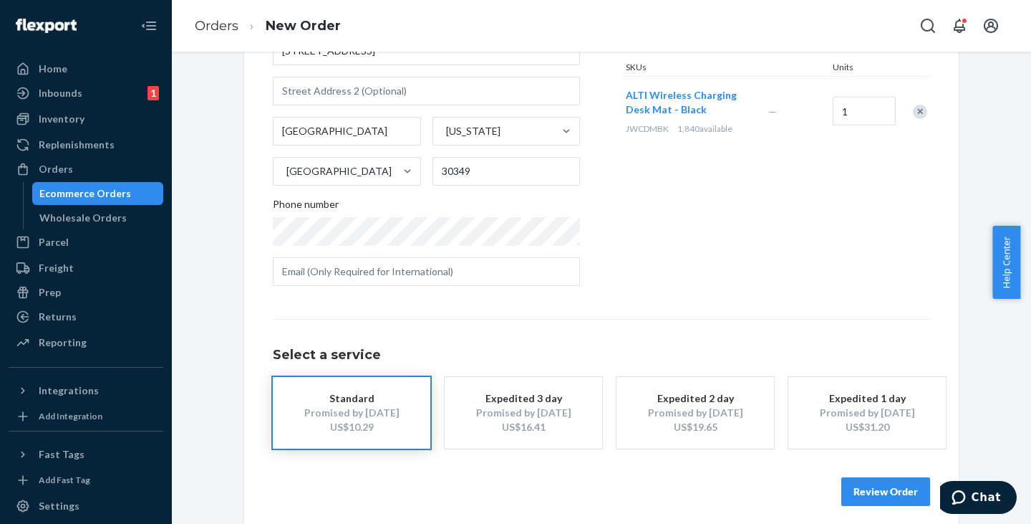
scroll to position [200, 0]
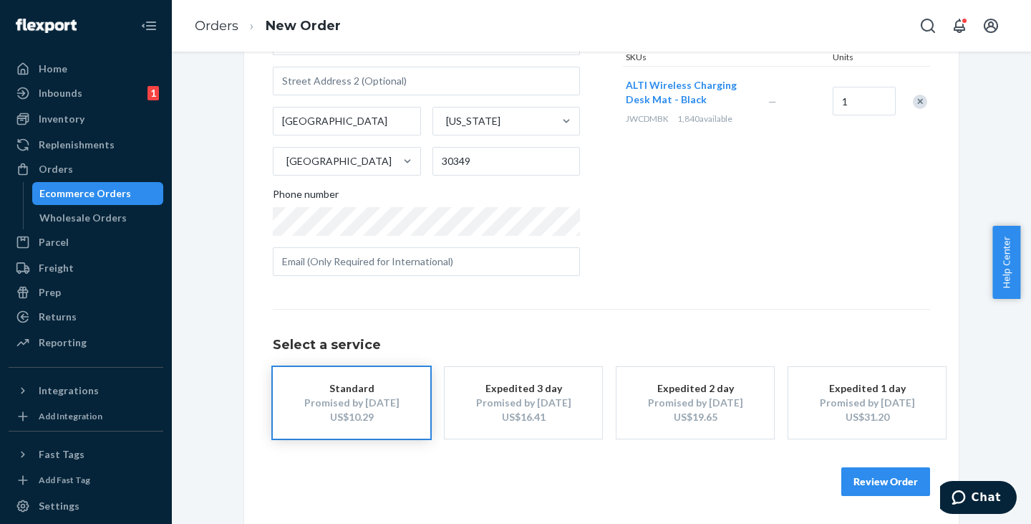
click at [877, 475] on button "Review Order" at bounding box center [885, 481] width 89 height 29
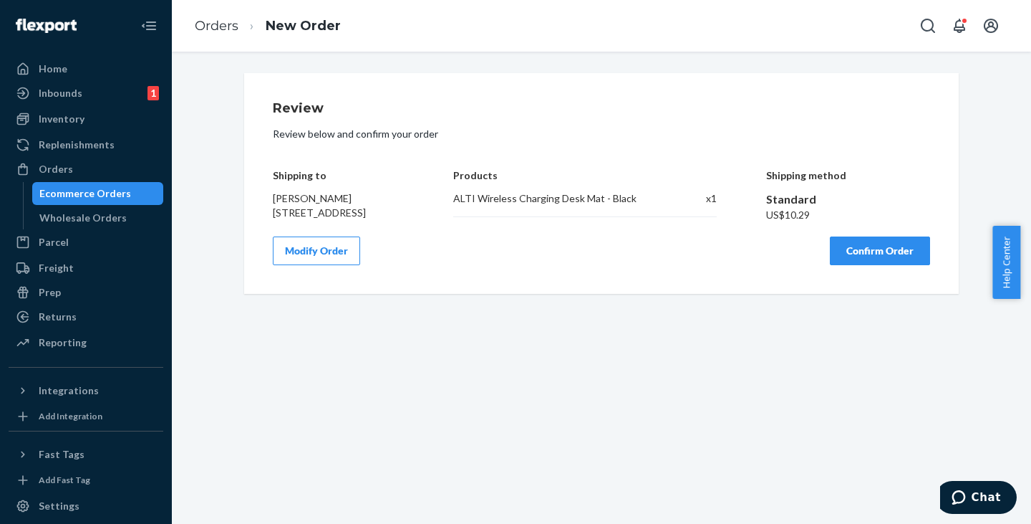
scroll to position [0, 0]
click at [867, 260] on button "Confirm Order" at bounding box center [880, 250] width 100 height 29
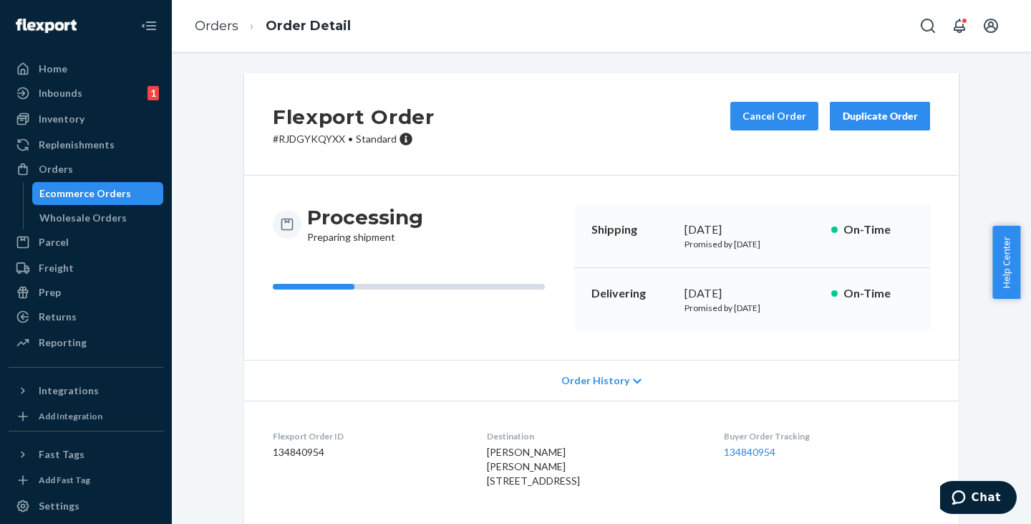
click at [98, 192] on div "Ecommerce Orders" at bounding box center [85, 193] width 92 height 14
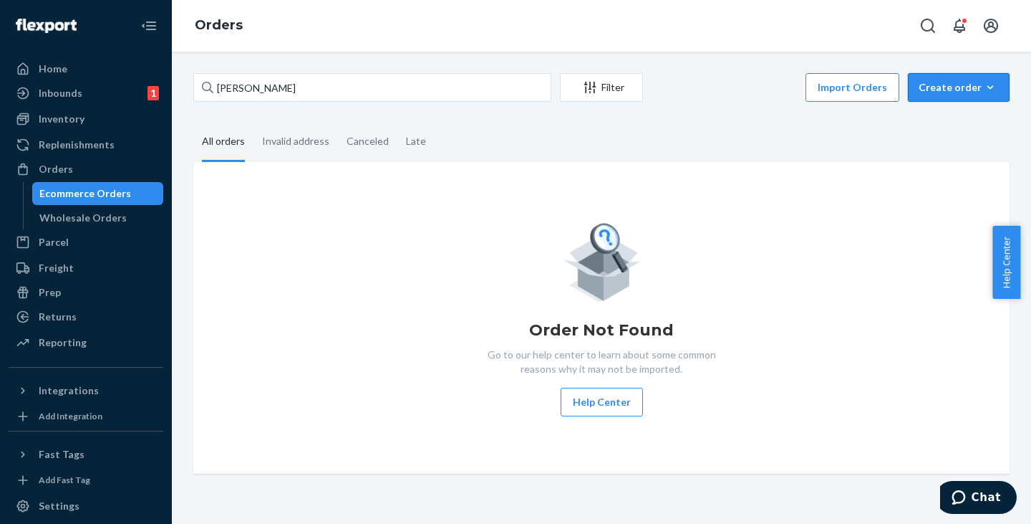
click at [942, 91] on div "Create order" at bounding box center [959, 87] width 80 height 14
click at [937, 122] on span "Ecommerce order" at bounding box center [967, 122] width 89 height 10
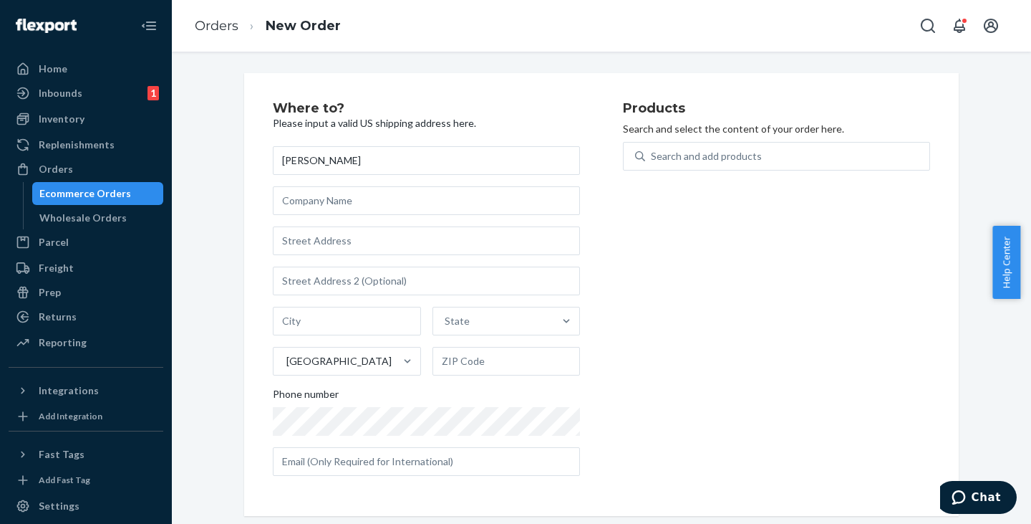
type input "[PERSON_NAME]"
click at [319, 249] on input "text" at bounding box center [426, 240] width 307 height 29
paste input "[STREET_ADDRESS]"
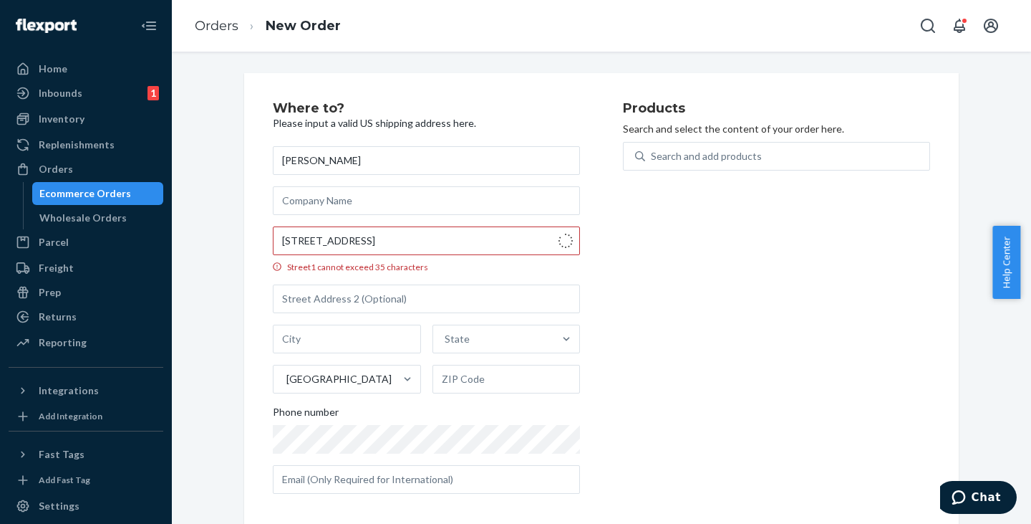
type input "[STREET_ADDRESS]"
type input "Avondale"
type input "85392"
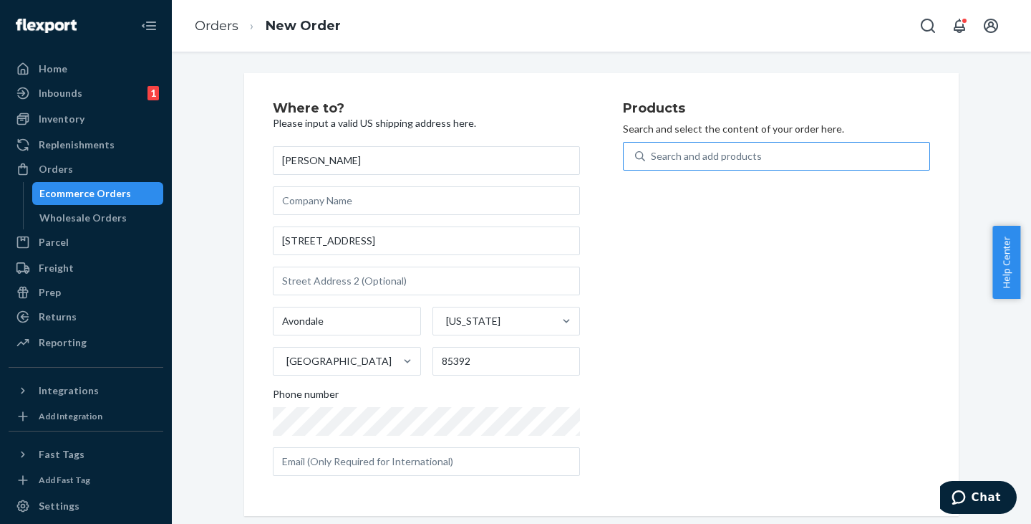
click at [669, 165] on div "Search and add products" at bounding box center [787, 156] width 284 height 26
click at [652, 163] on input "Search and add products" at bounding box center [651, 156] width 1 height 14
paste input "JWCDMLG"
type input "JWCDMLG"
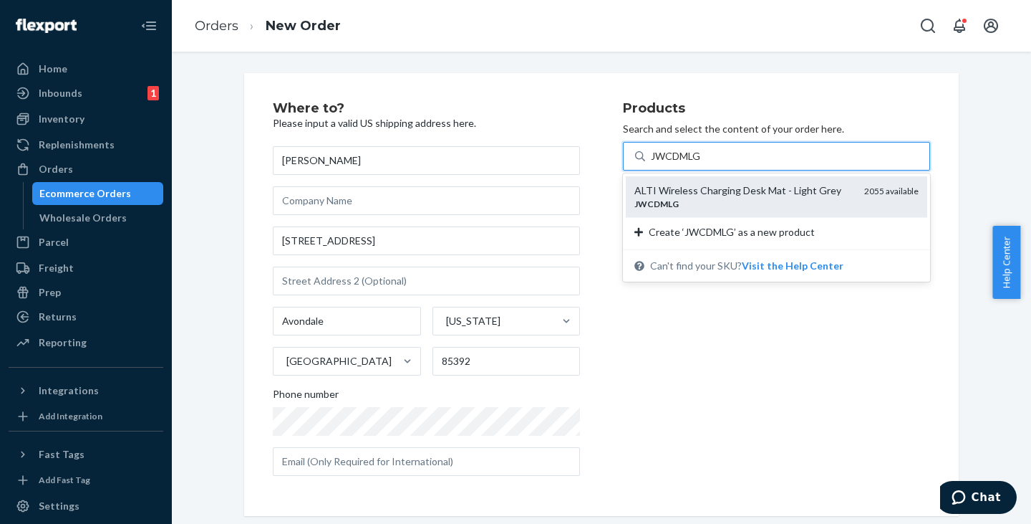
click at [672, 196] on div "ALTI Wireless Charging Desk Mat - Light Grey" at bounding box center [744, 190] width 218 height 14
click at [672, 163] on input "JWCDMLG" at bounding box center [677, 156] width 52 height 14
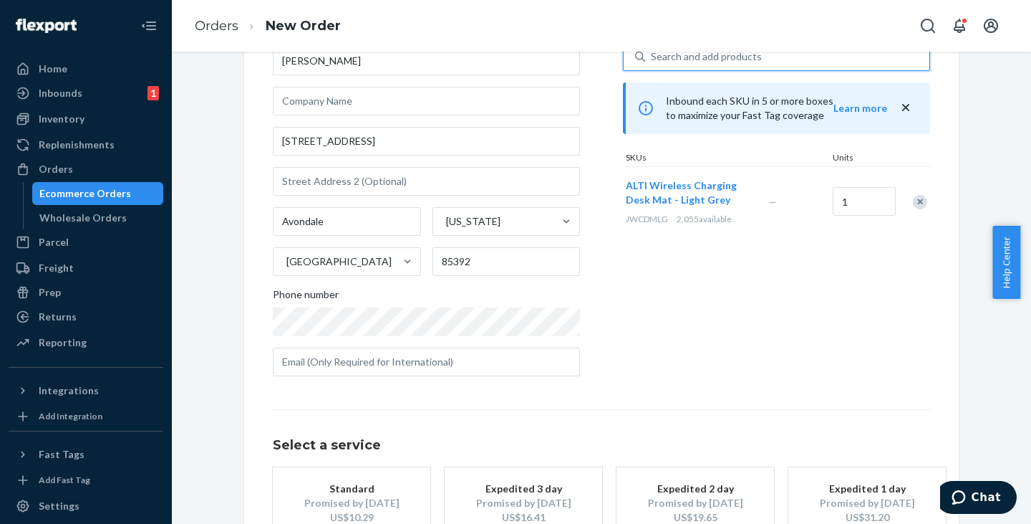
scroll to position [200, 0]
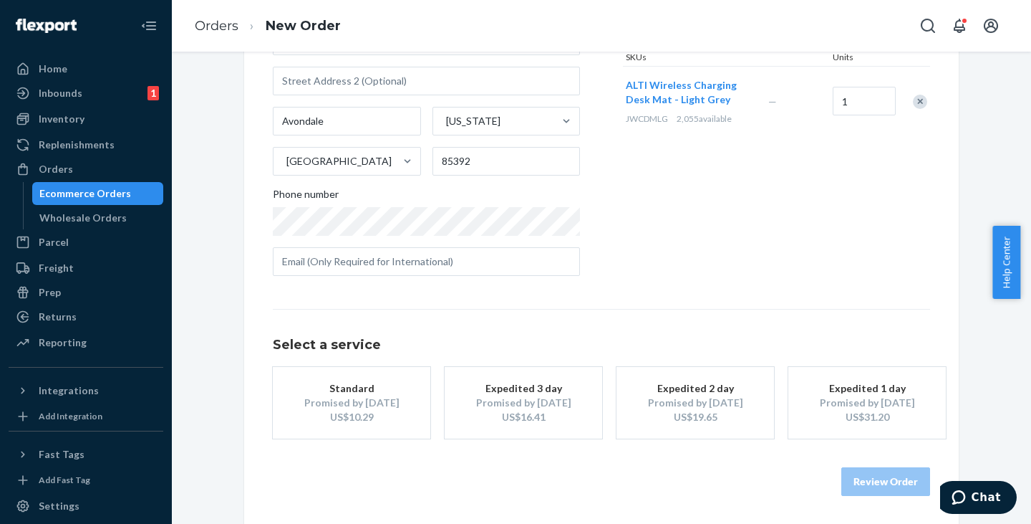
click at [382, 392] on div "Standard" at bounding box center [351, 388] width 115 height 14
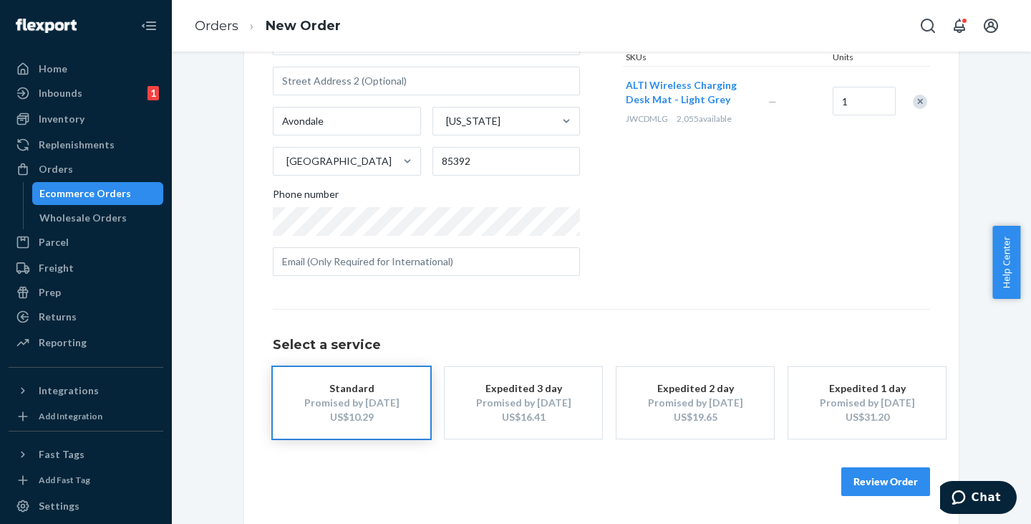
click at [876, 486] on button "Review Order" at bounding box center [885, 481] width 89 height 29
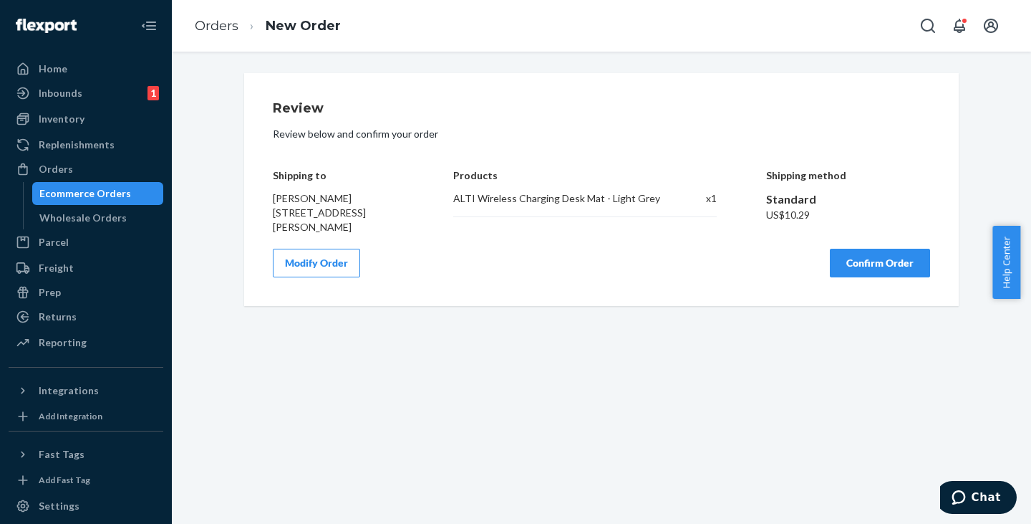
click at [878, 265] on button "Confirm Order" at bounding box center [880, 263] width 100 height 29
